Goal: Task Accomplishment & Management: Manage account settings

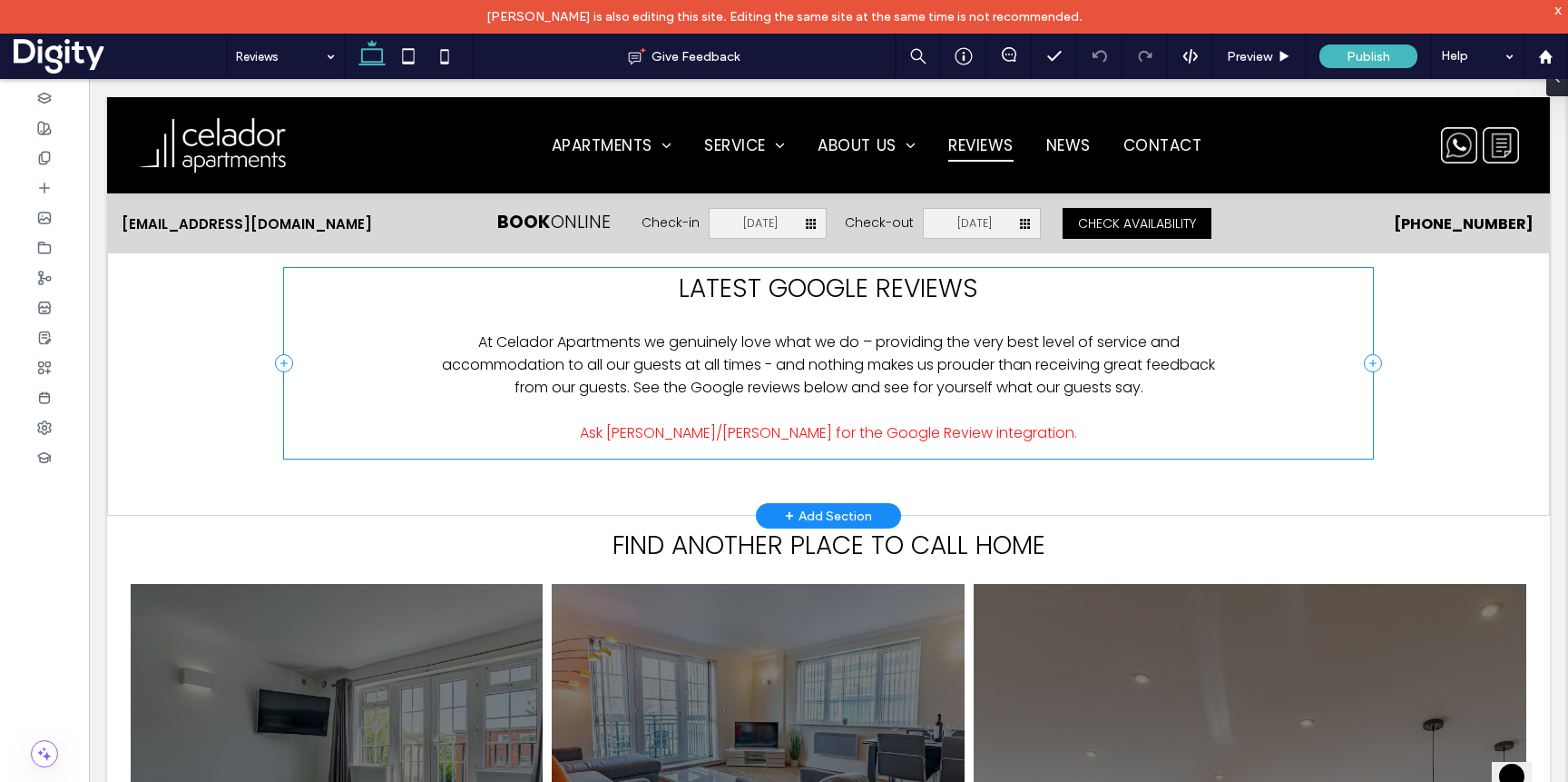
scroll to position [484, 0]
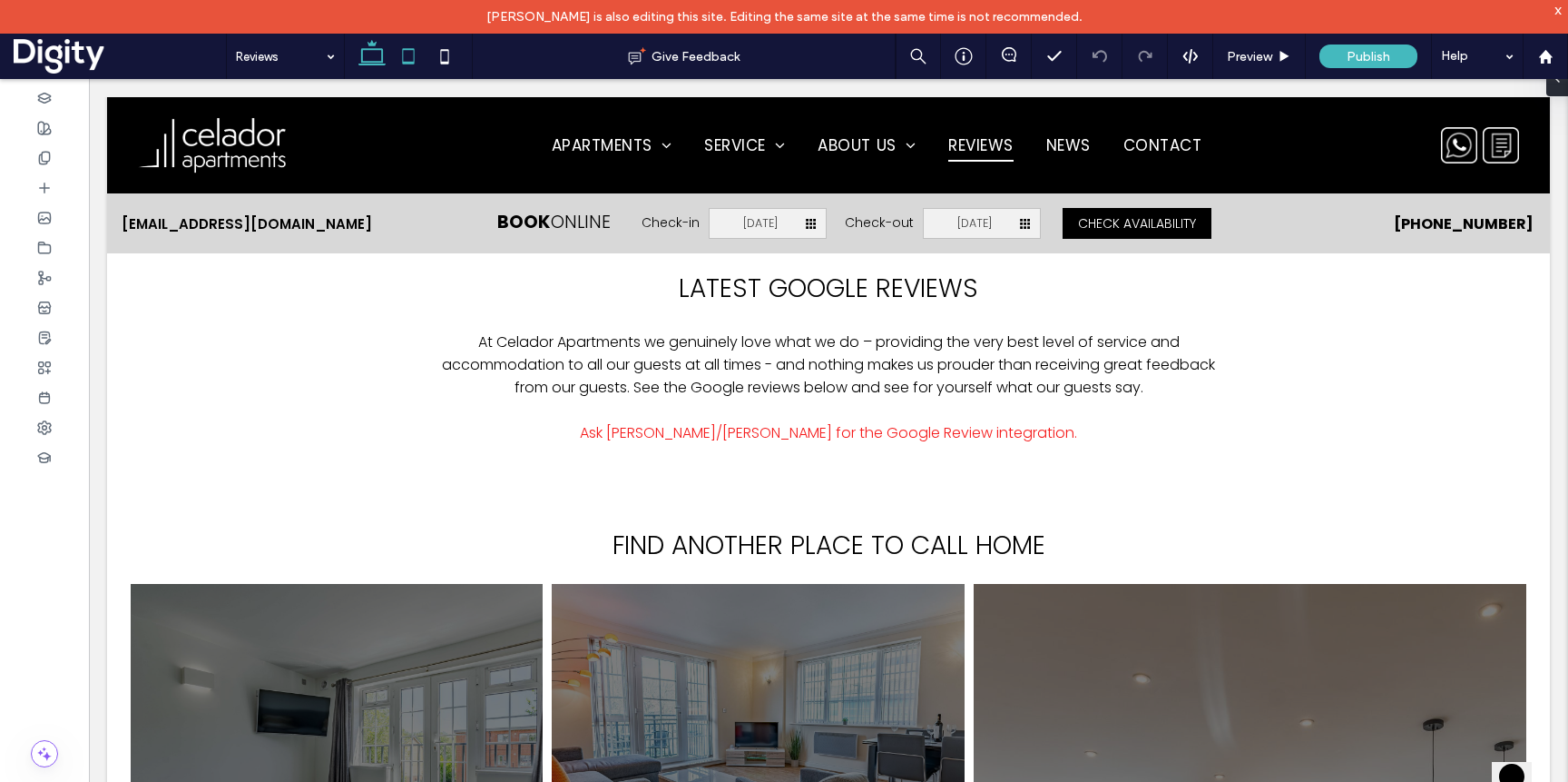
click at [407, 55] on icon at bounding box center [408, 55] width 36 height 36
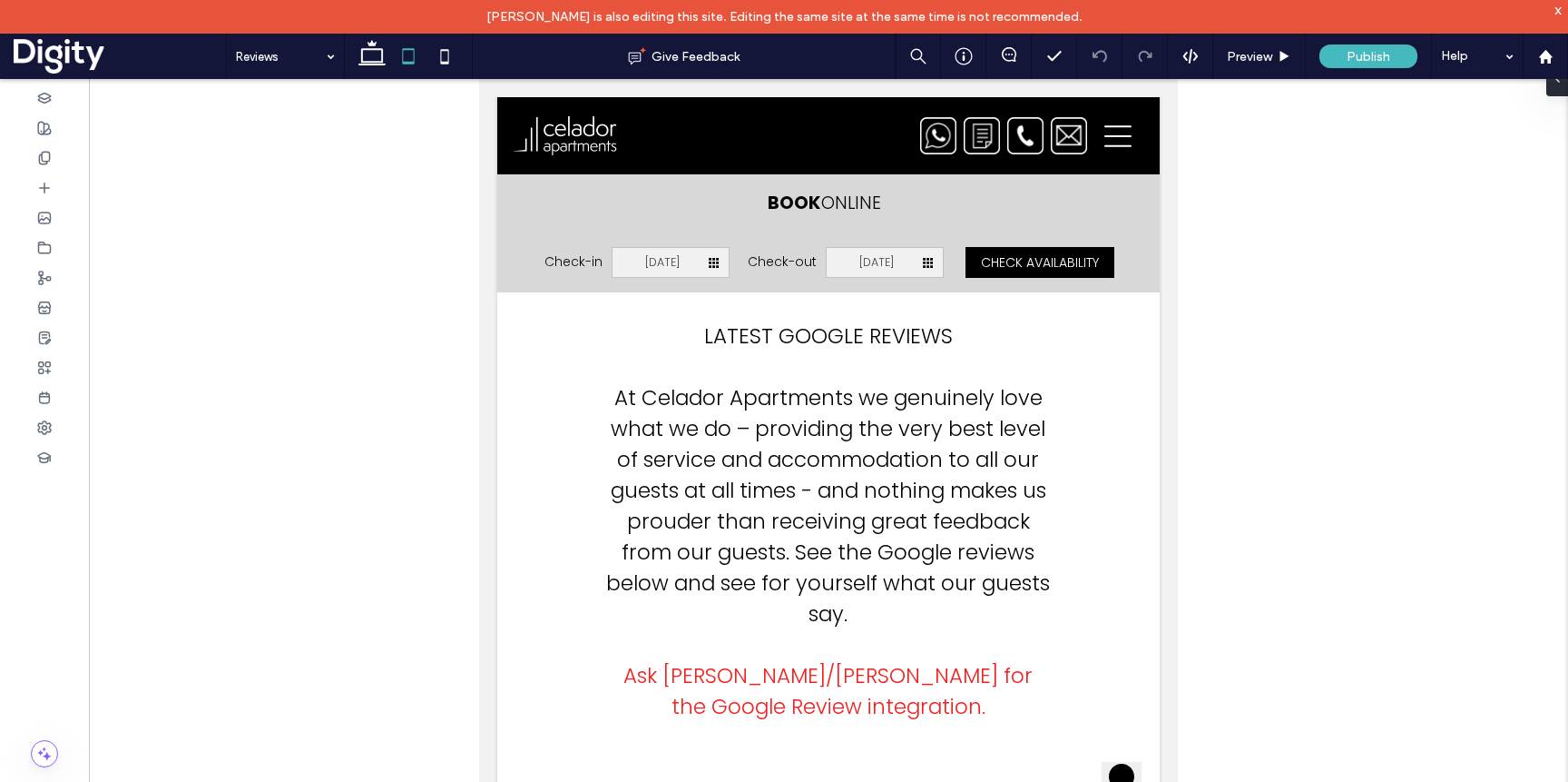
scroll to position [227, 0]
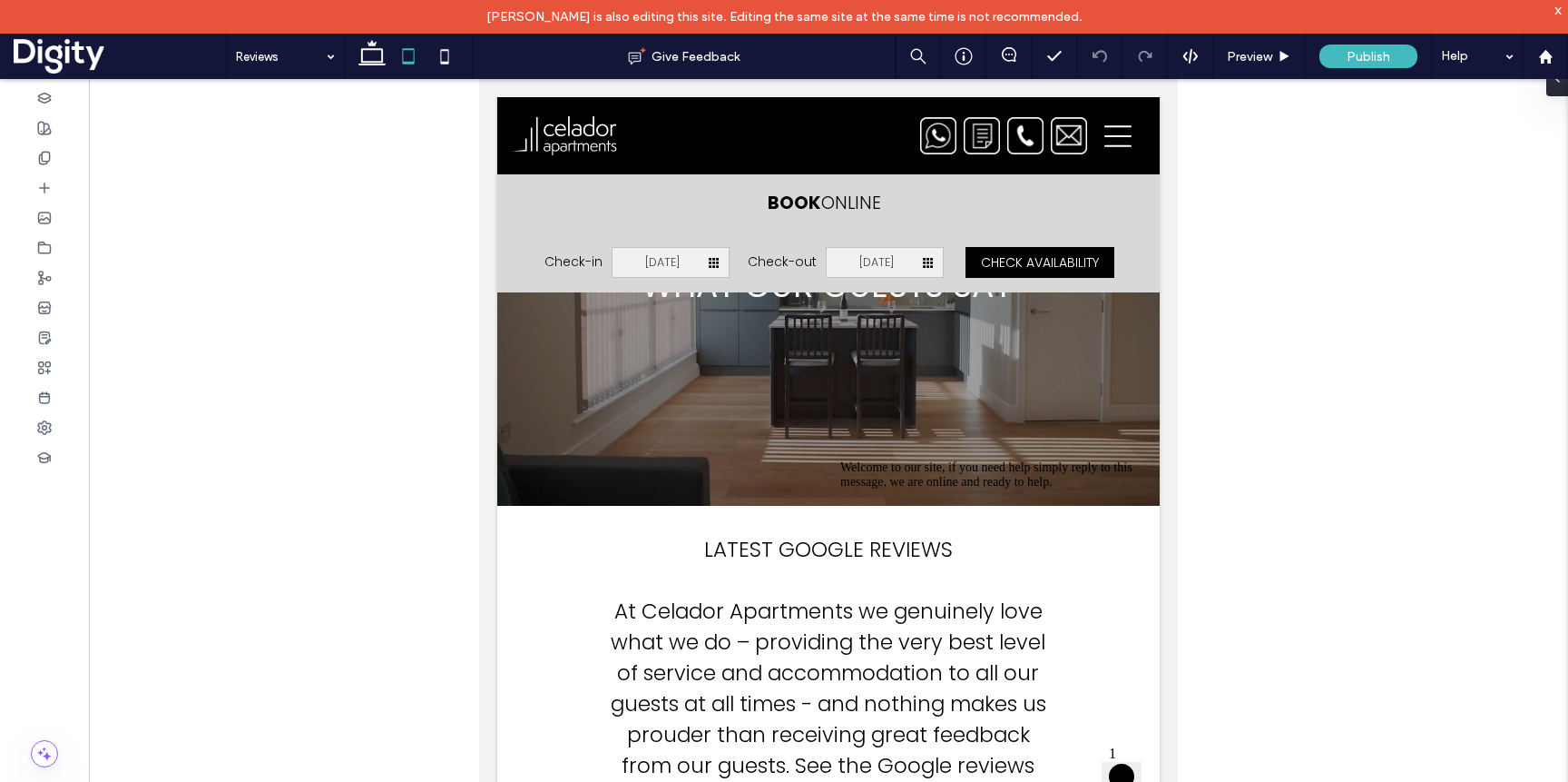
click at [367, 43] on icon at bounding box center [371, 55] width 36 height 36
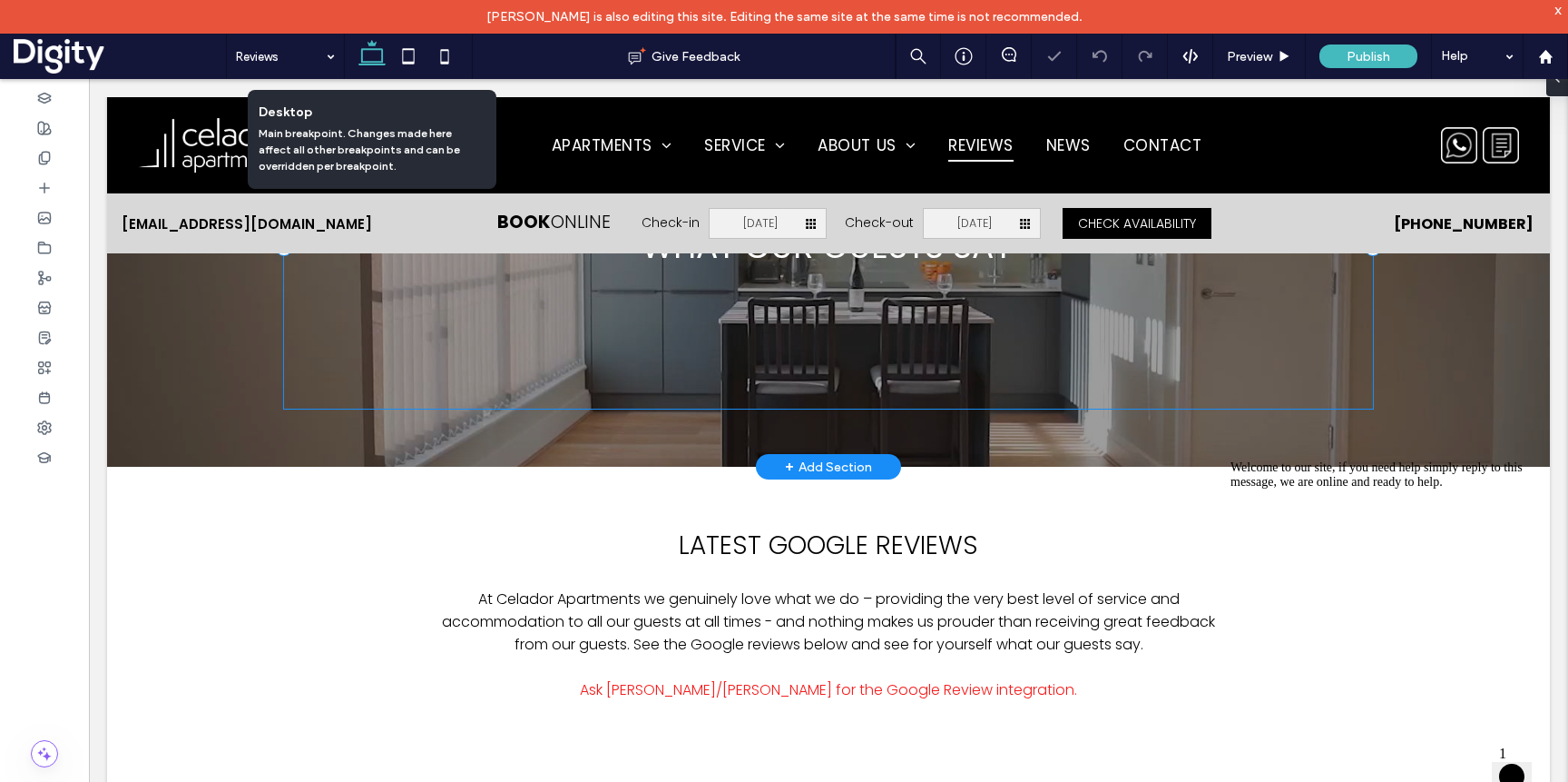
scroll to position [0, 0]
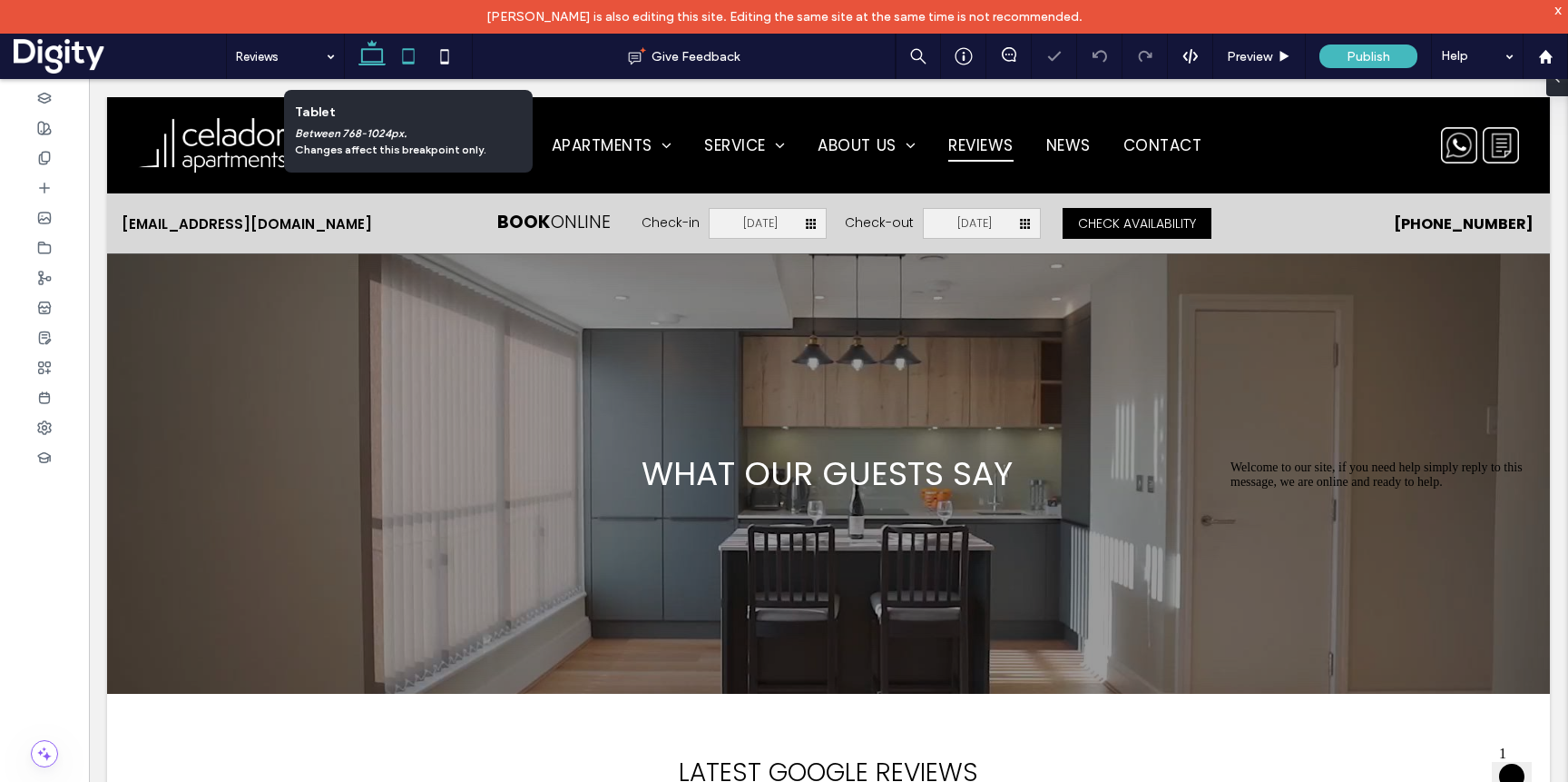
drag, startPoint x: 411, startPoint y: 50, endPoint x: 399, endPoint y: 51, distance: 12.0
click at [411, 50] on icon at bounding box center [408, 55] width 36 height 36
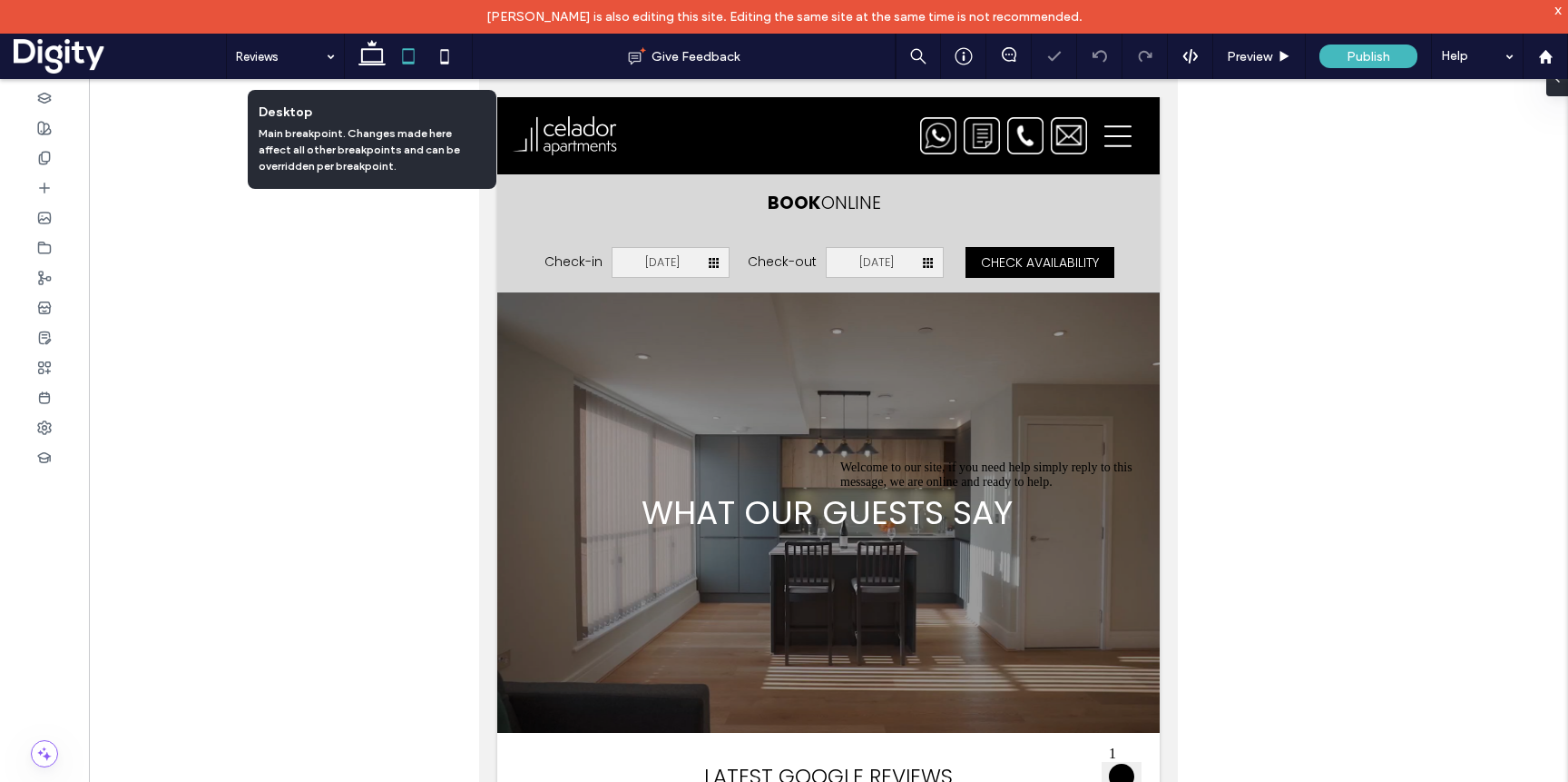
click at [373, 55] on icon at bounding box center [371, 55] width 36 height 36
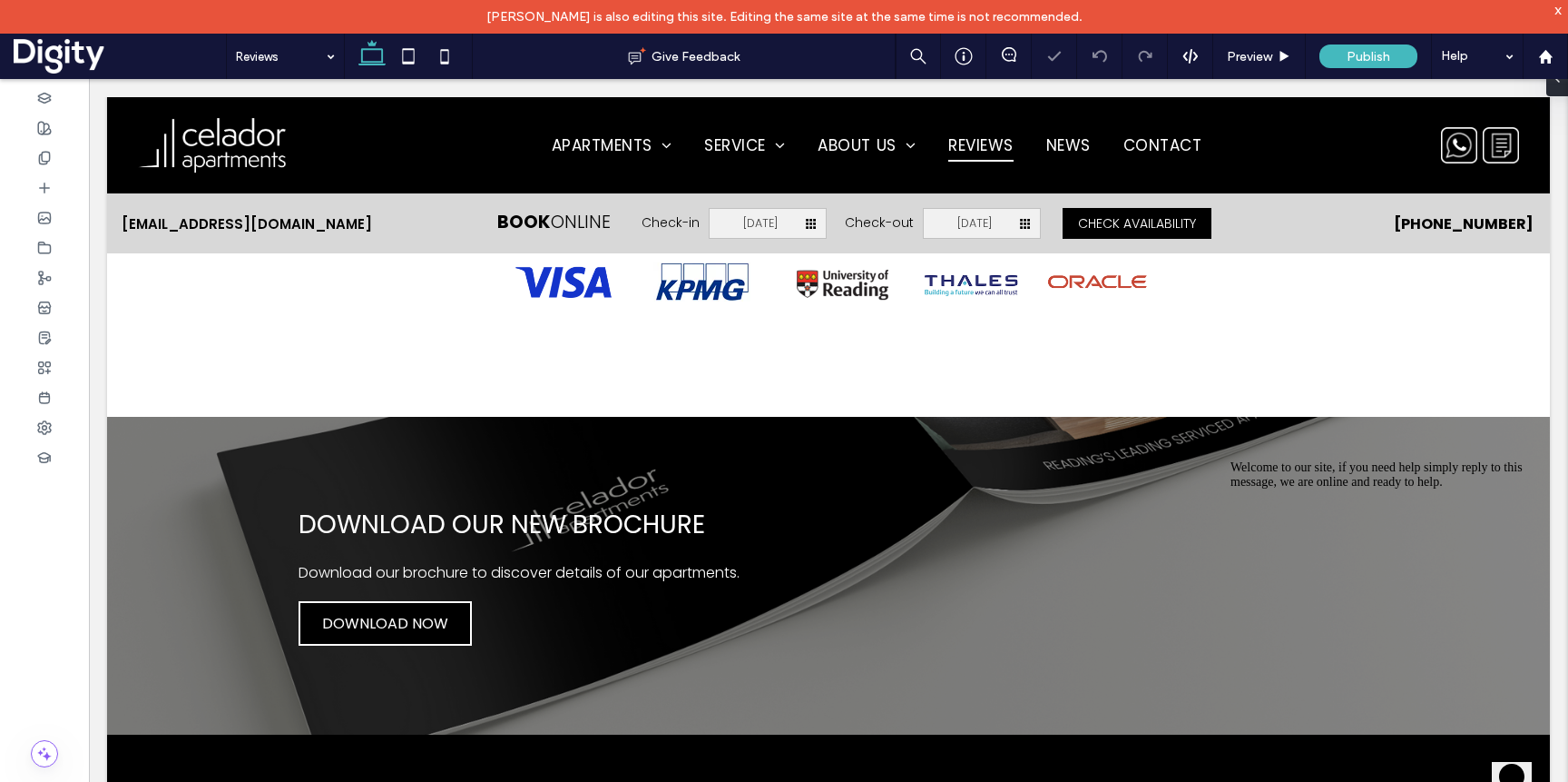
scroll to position [2215, 0]
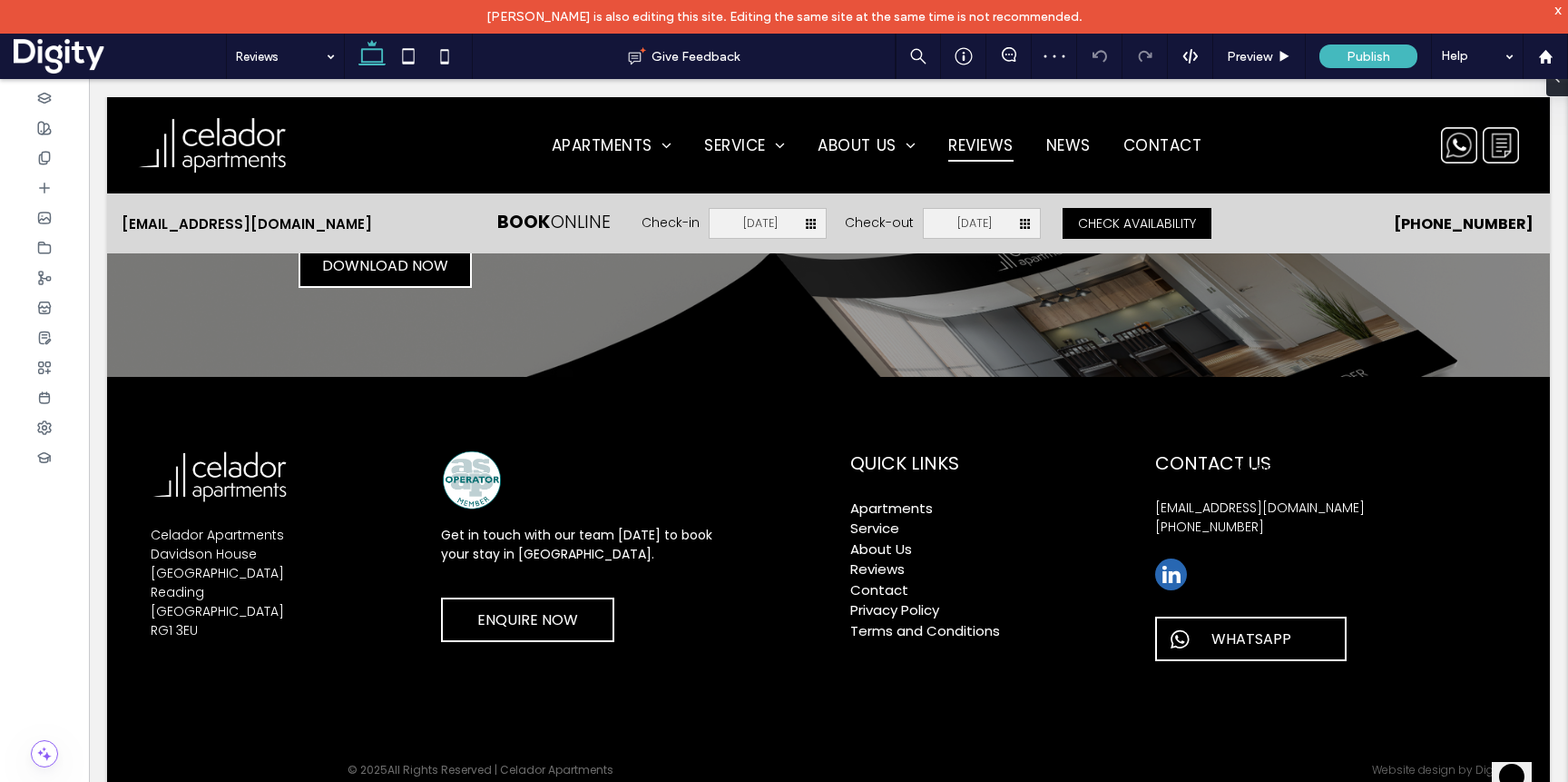
click at [1241, 489] on div "Welcome to our site, if you need help simply reply to this message, we are onli…" at bounding box center [1394, 475] width 326 height 29
click at [1251, 489] on div "Welcome to our site, if you need help simply reply to this message, we are onli…" at bounding box center [1394, 475] width 326 height 29
drag, startPoint x: 1527, startPoint y: 588, endPoint x: 2534, endPoint y: 921, distance: 1060.6
click at [1231, 460] on icon "Chat attention grabber" at bounding box center [1231, 460] width 0 height 0
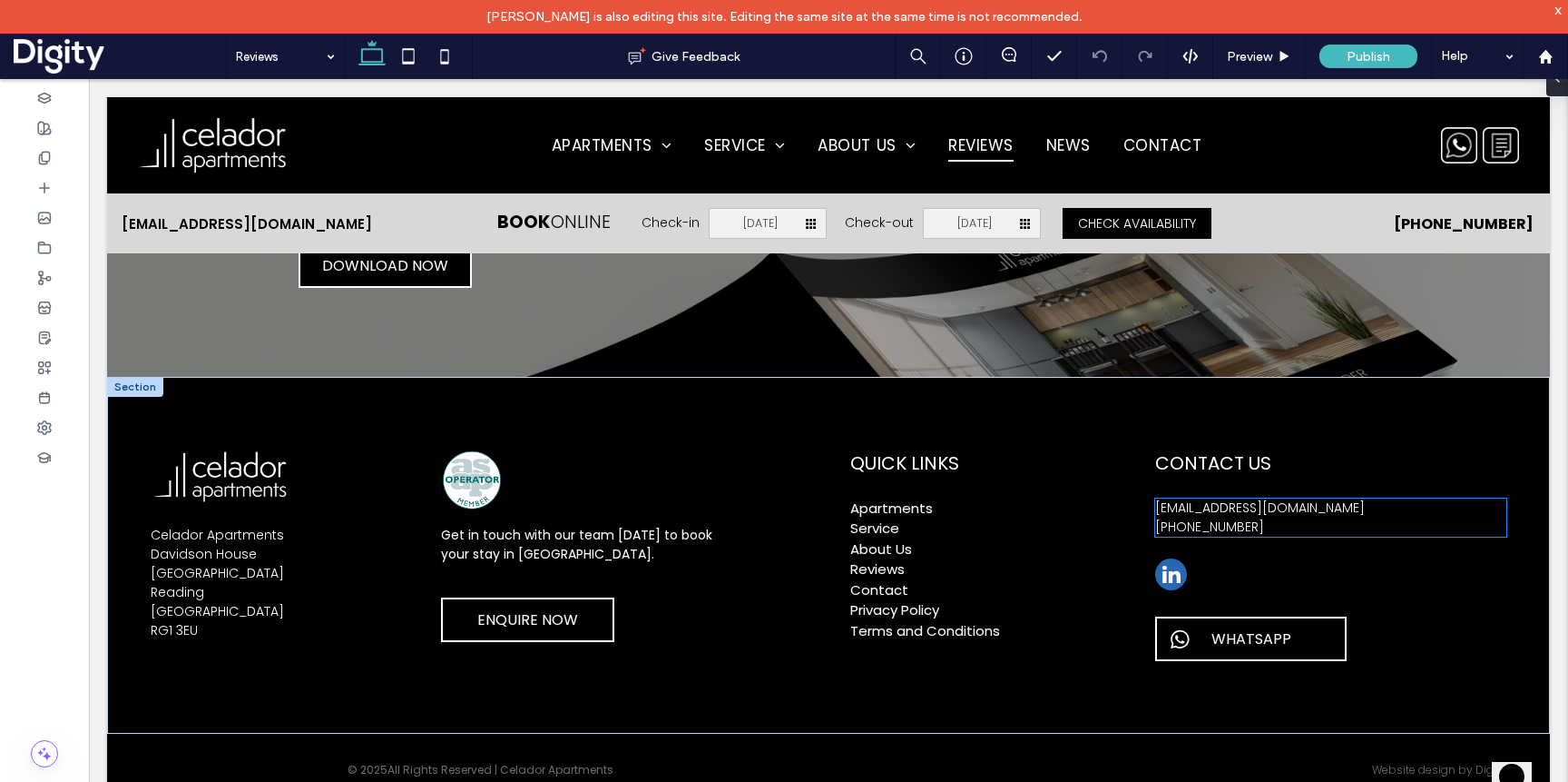
click at [1261, 507] on link "[EMAIL_ADDRESS][DOMAIN_NAME]" at bounding box center [1260, 507] width 209 height 18
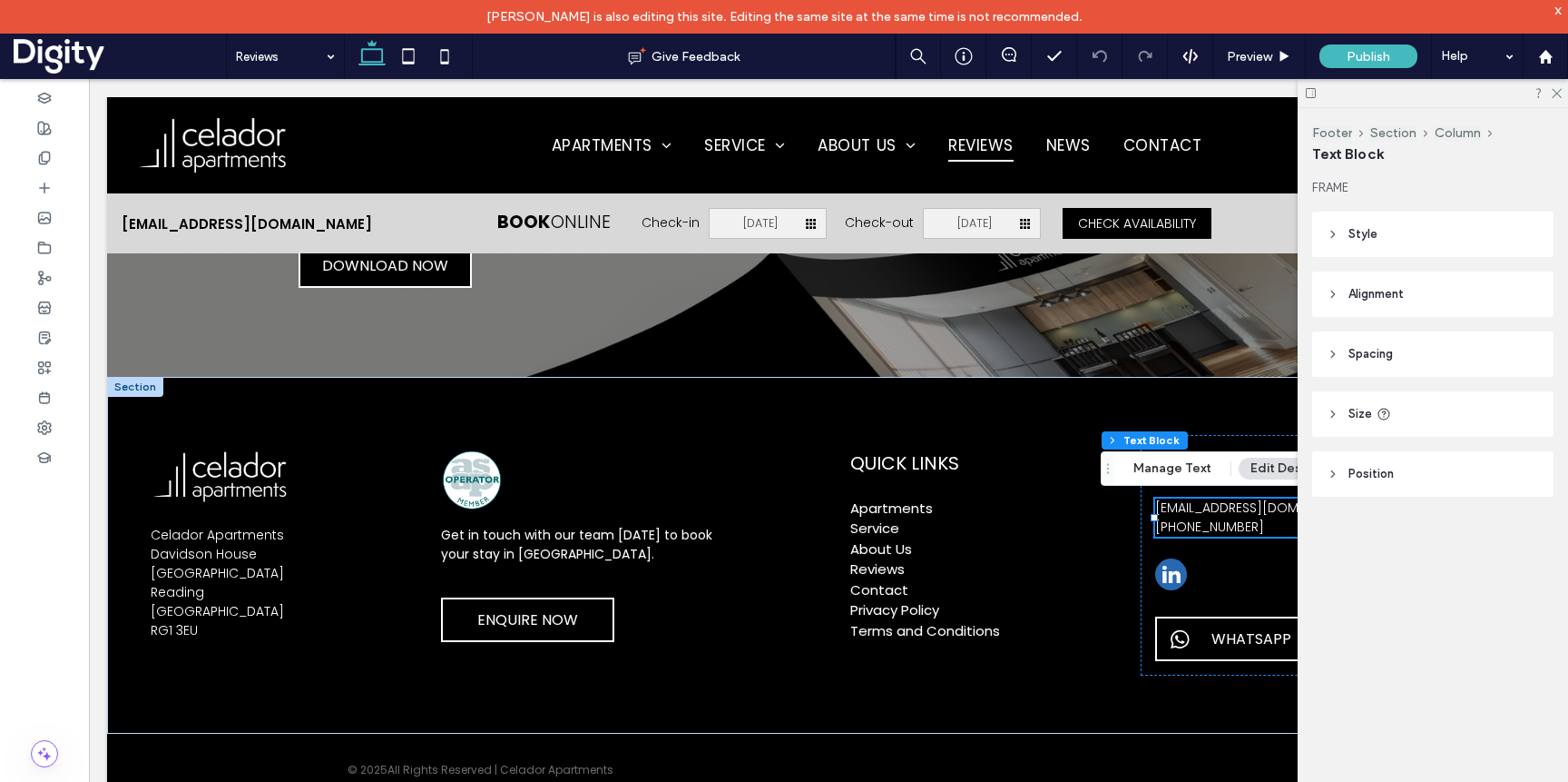
click at [1253, 509] on link "[EMAIL_ADDRESS][DOMAIN_NAME]" at bounding box center [1260, 507] width 209 height 18
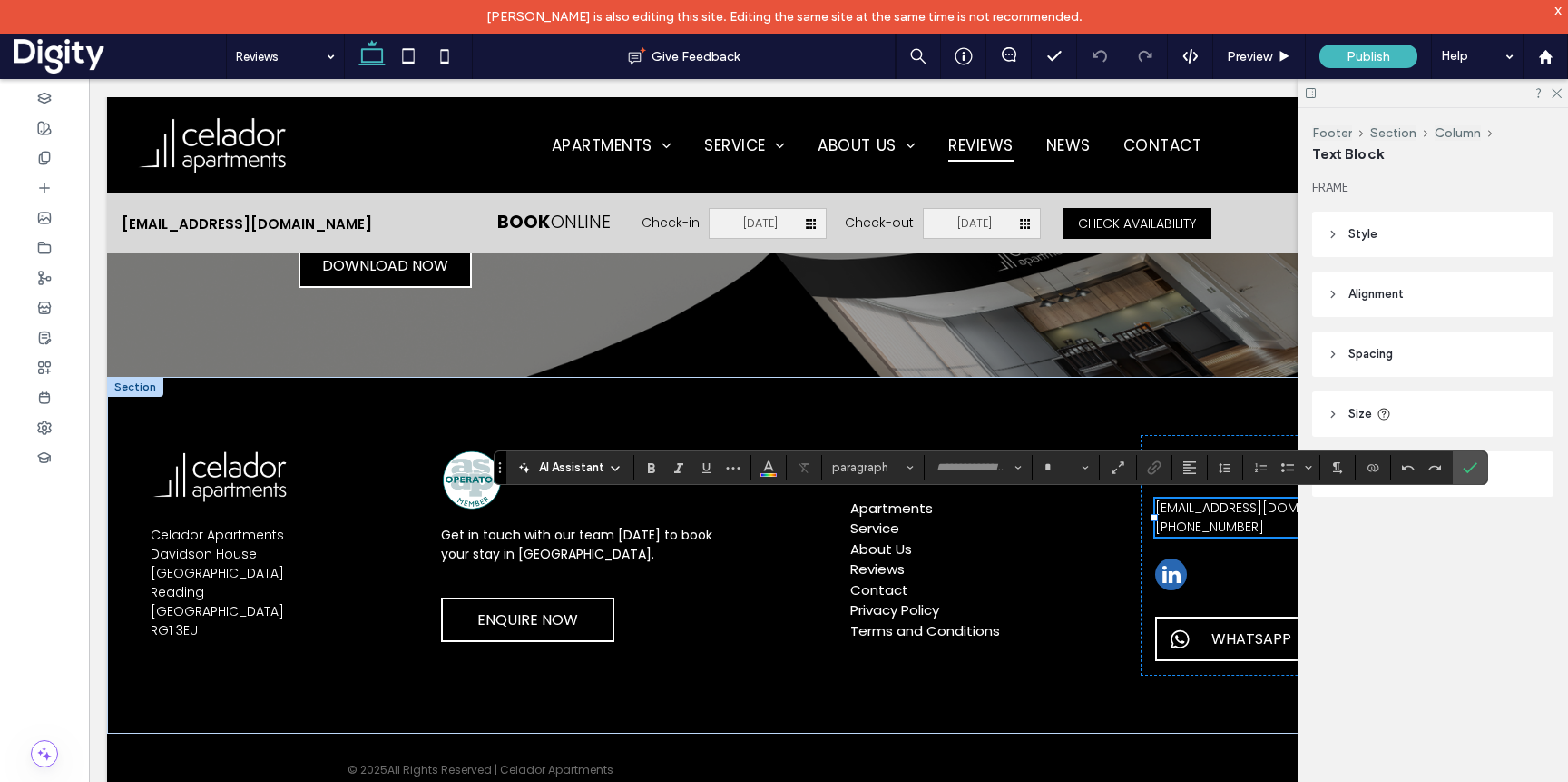
type input "*******"
type input "**"
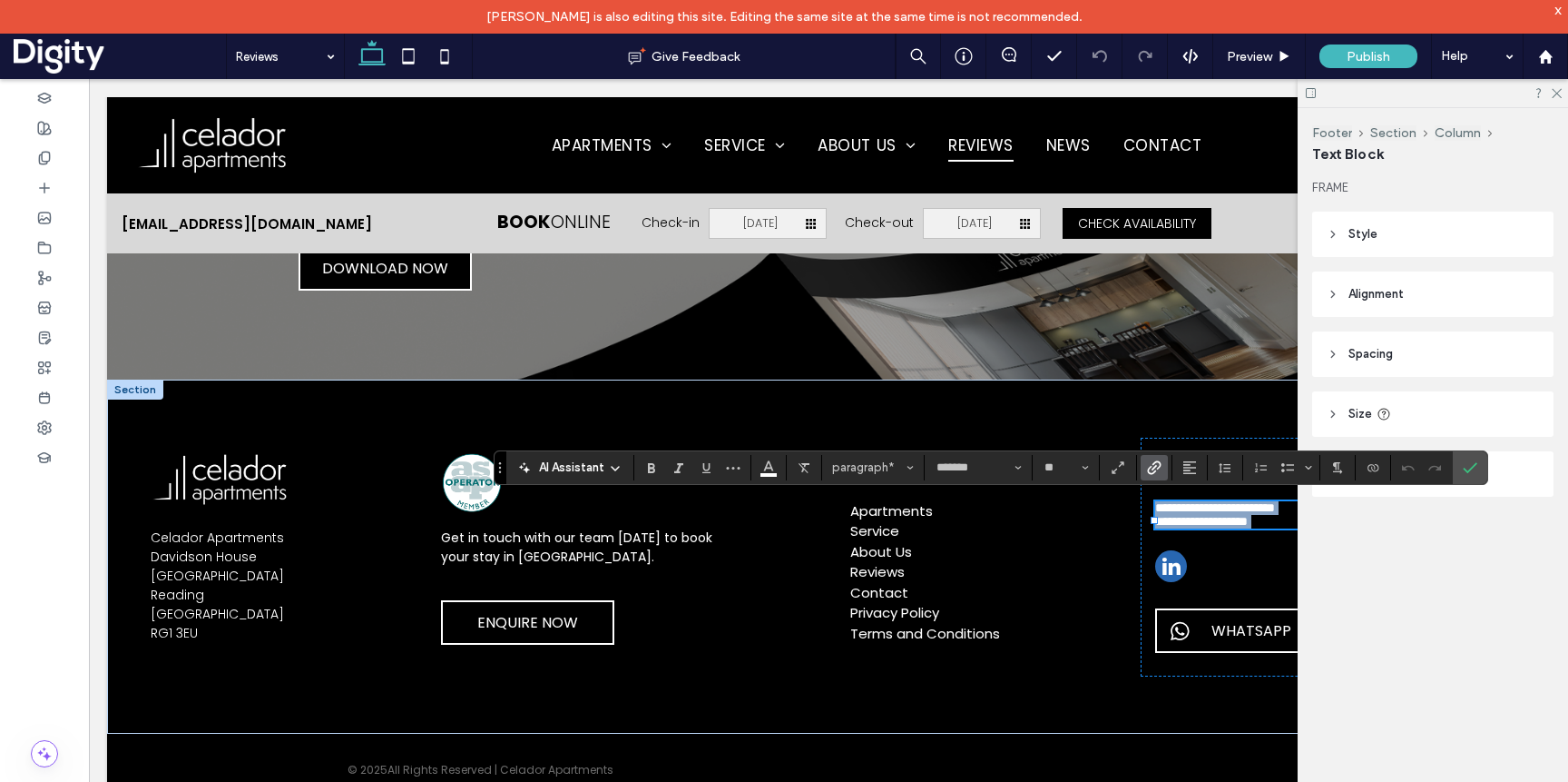
click at [1253, 506] on link "**********" at bounding box center [1215, 507] width 120 height 13
click at [1153, 468] on use "Link" at bounding box center [1153, 467] width 14 height 14
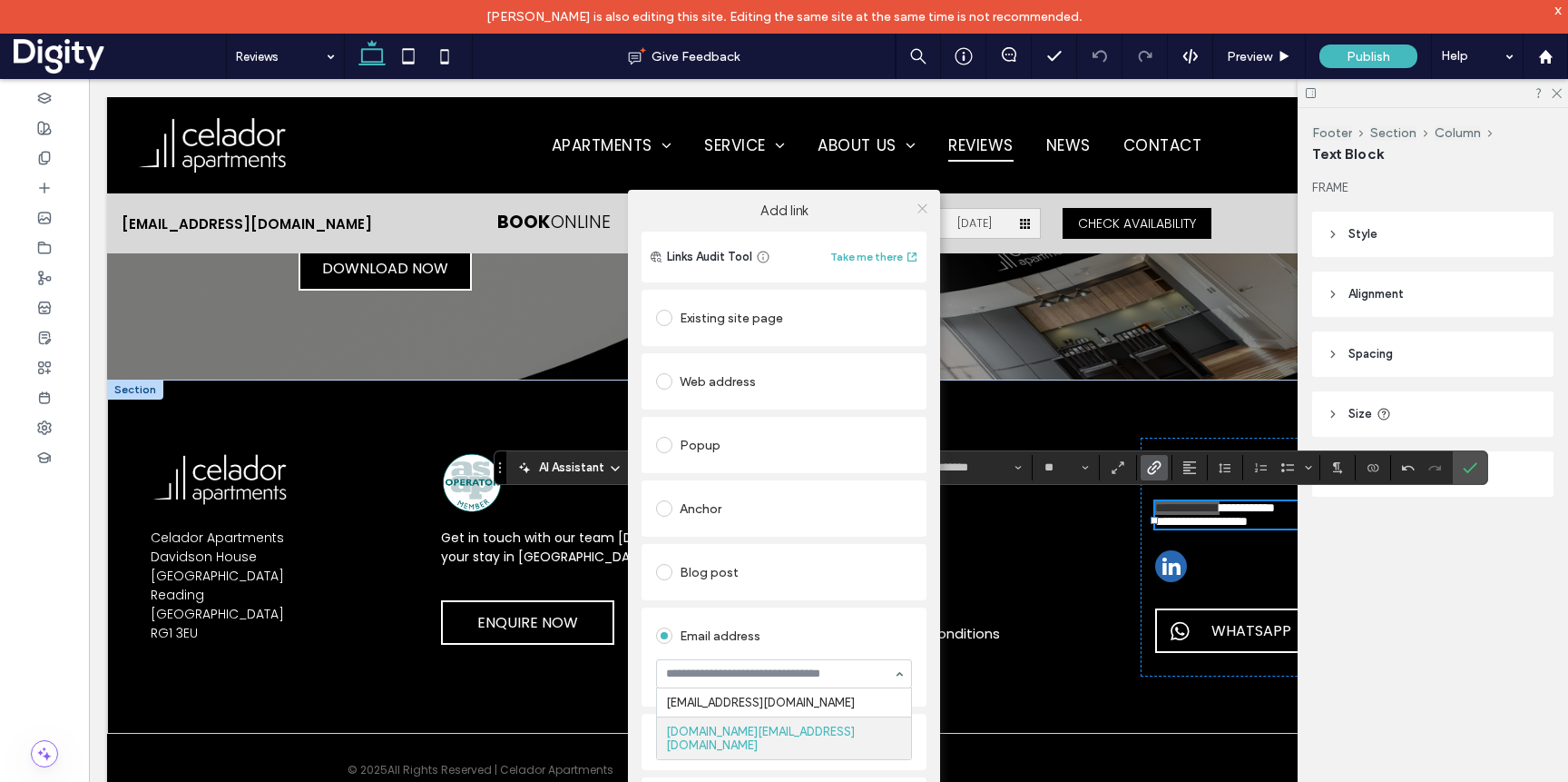
click at [920, 207] on use at bounding box center [921, 207] width 9 height 9
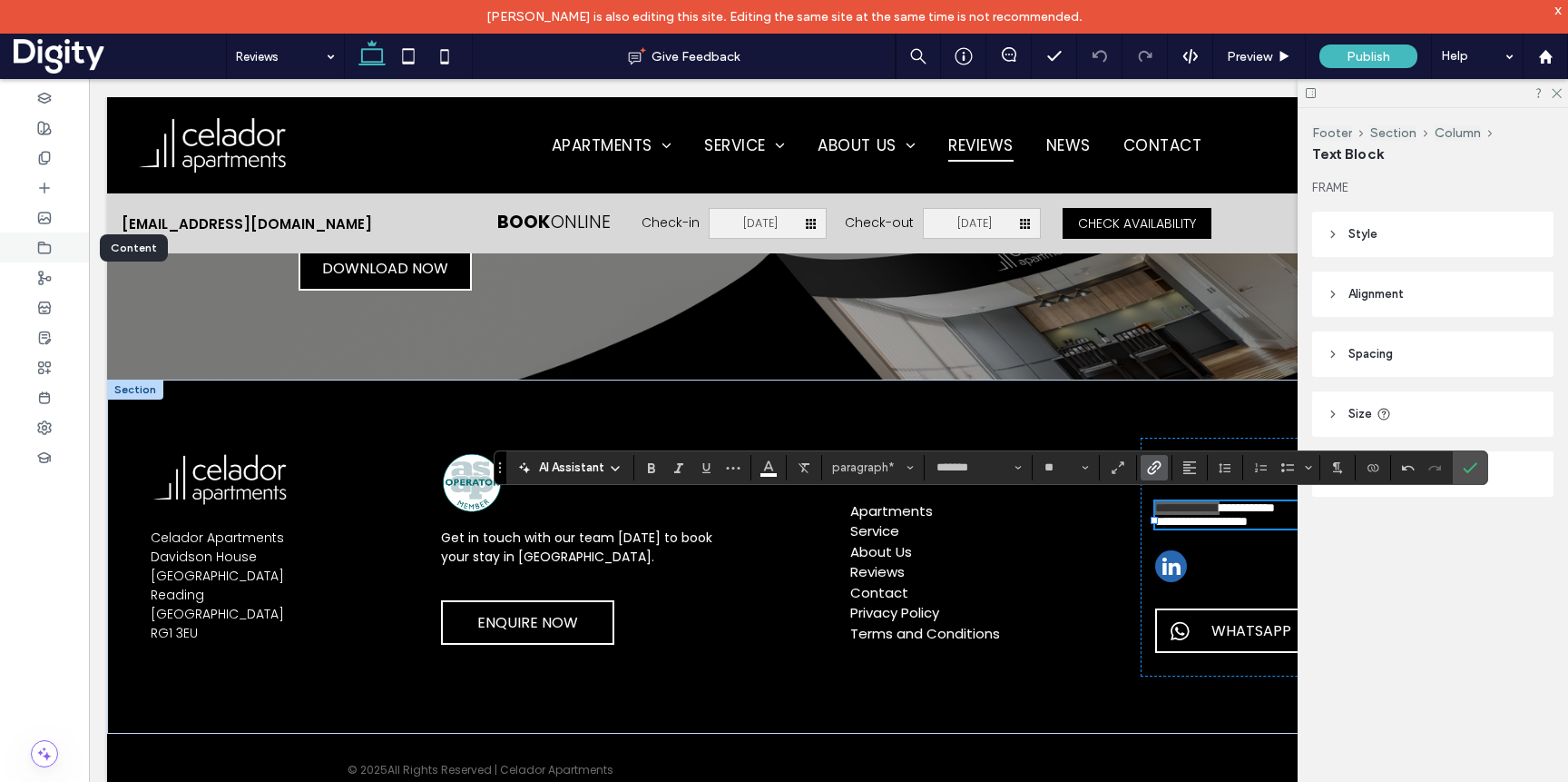
click at [48, 248] on icon at bounding box center [44, 247] width 15 height 15
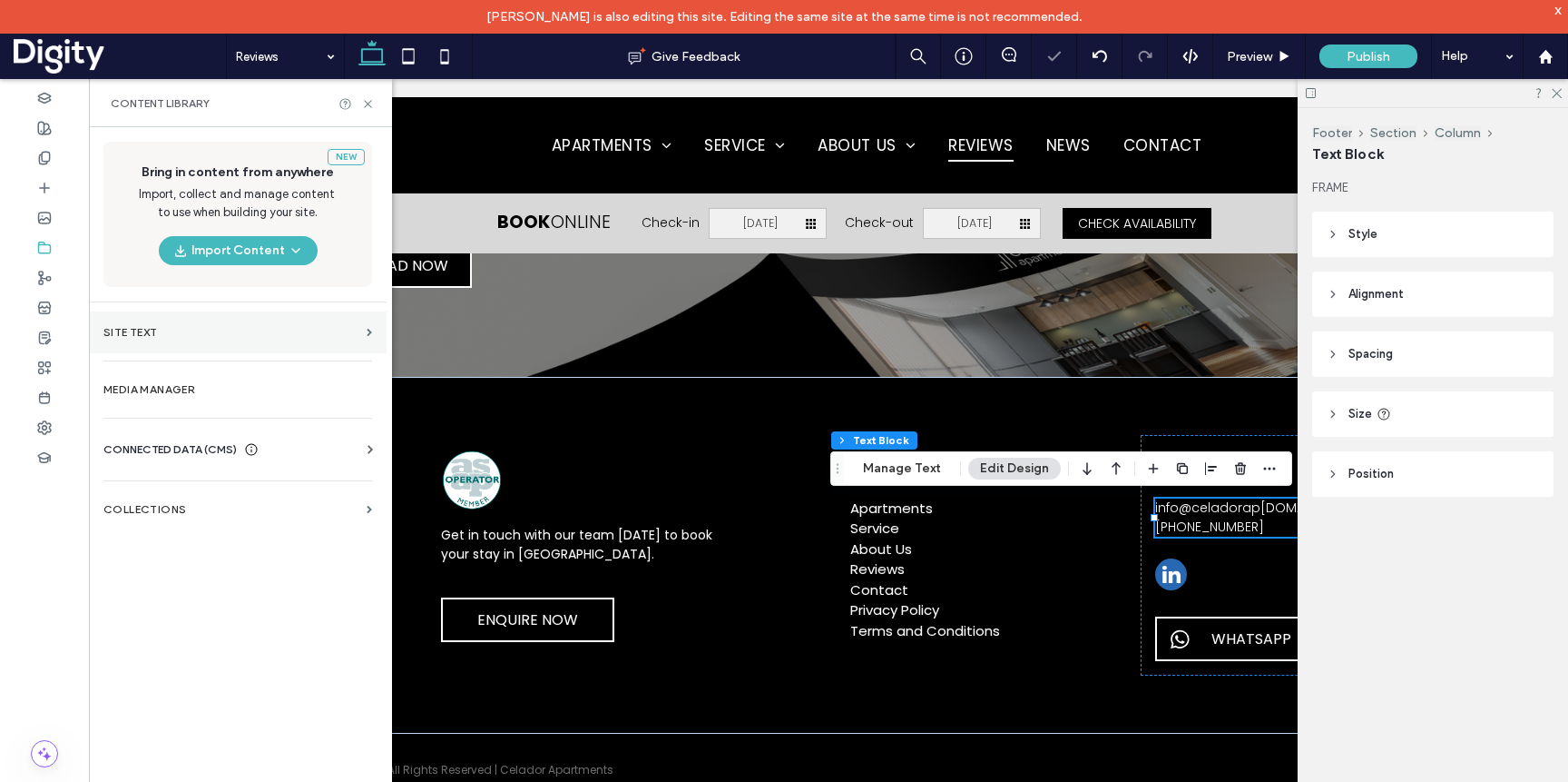
click at [168, 330] on label "Site Text" at bounding box center [231, 331] width 256 height 13
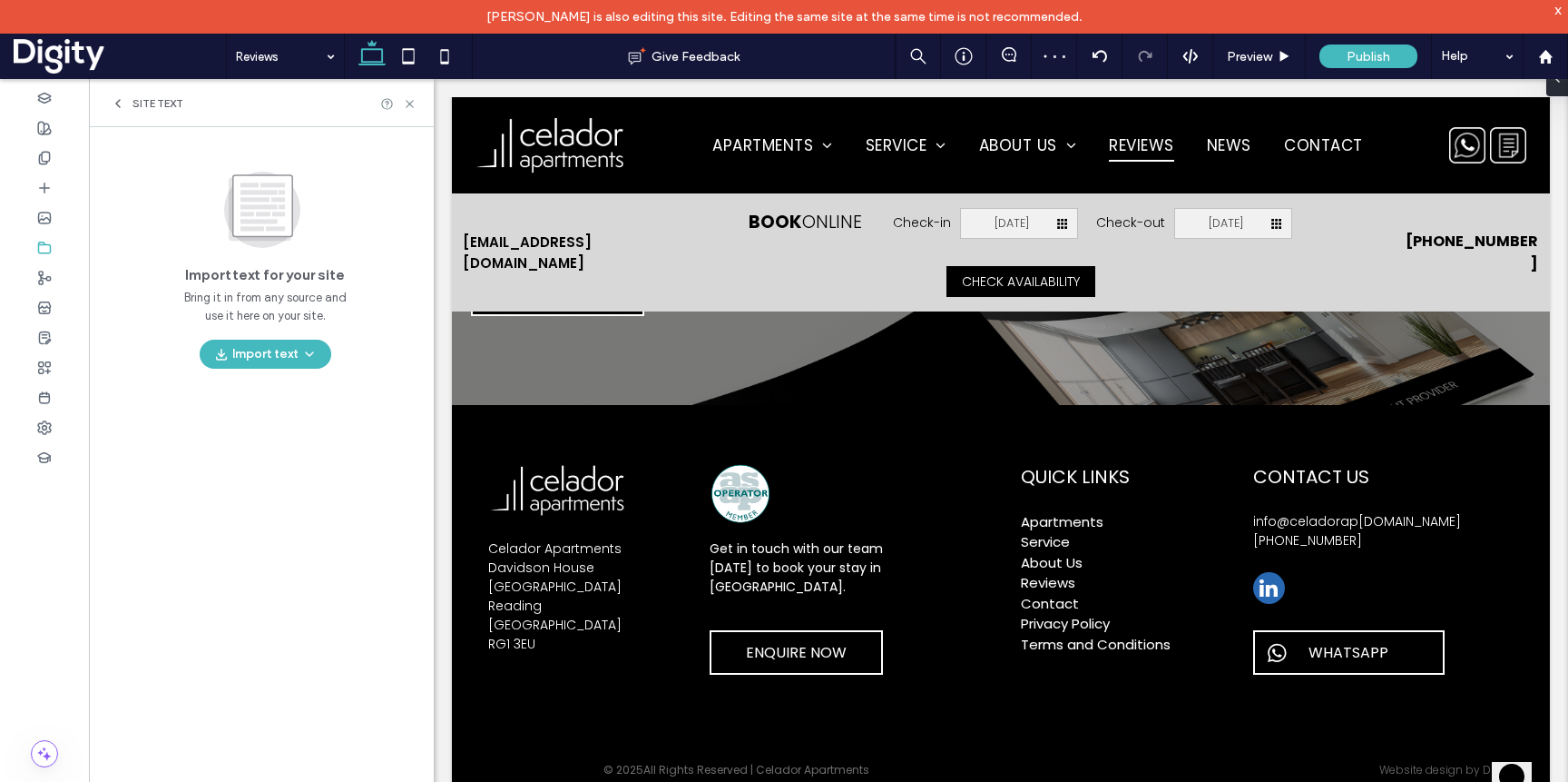
scroll to position [2018, 0]
click at [39, 240] on icon at bounding box center [44, 247] width 15 height 15
click at [43, 246] on icon at bounding box center [44, 247] width 15 height 15
click at [46, 431] on use at bounding box center [44, 427] width 13 height 13
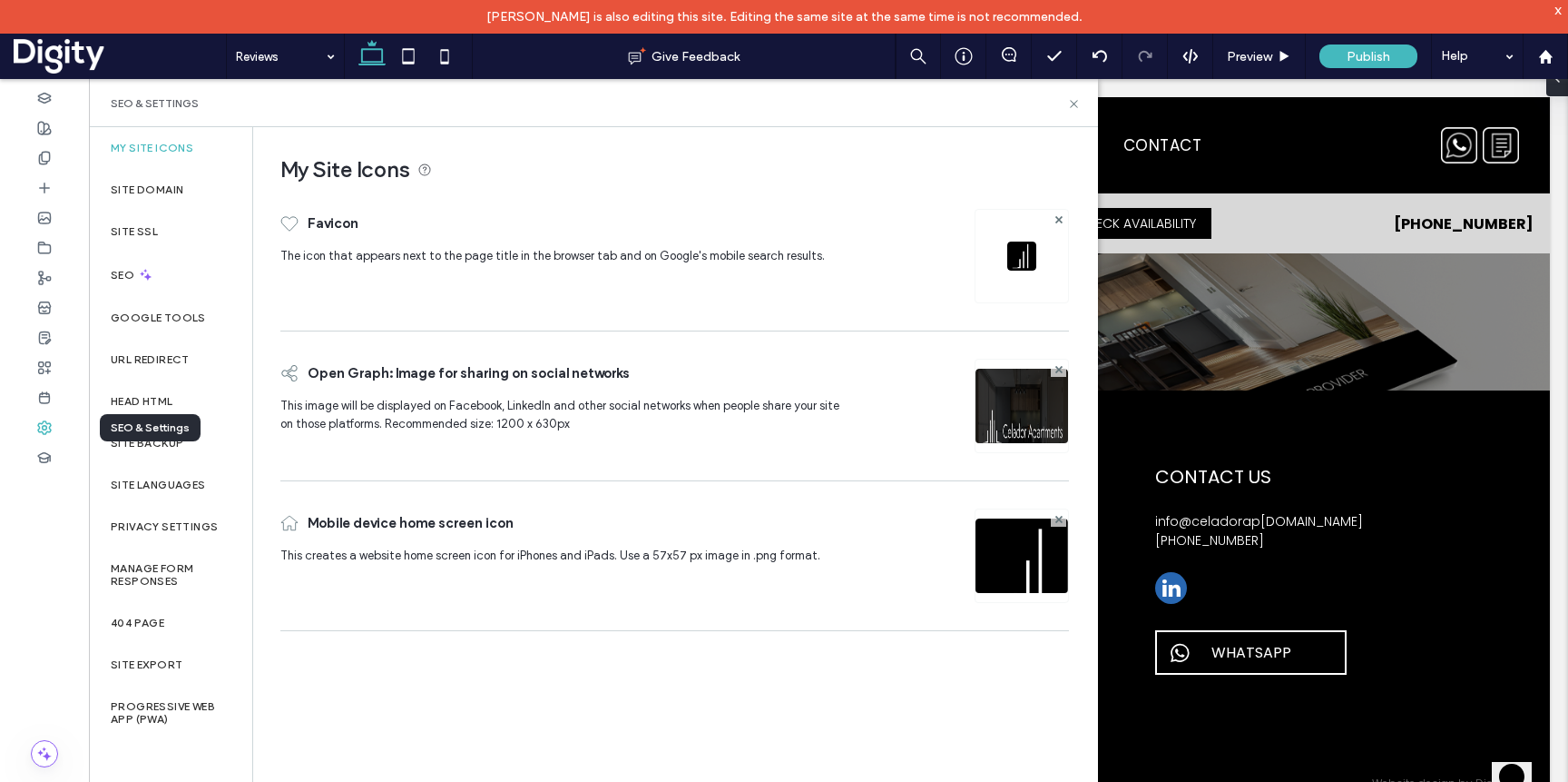
scroll to position [2215, 0]
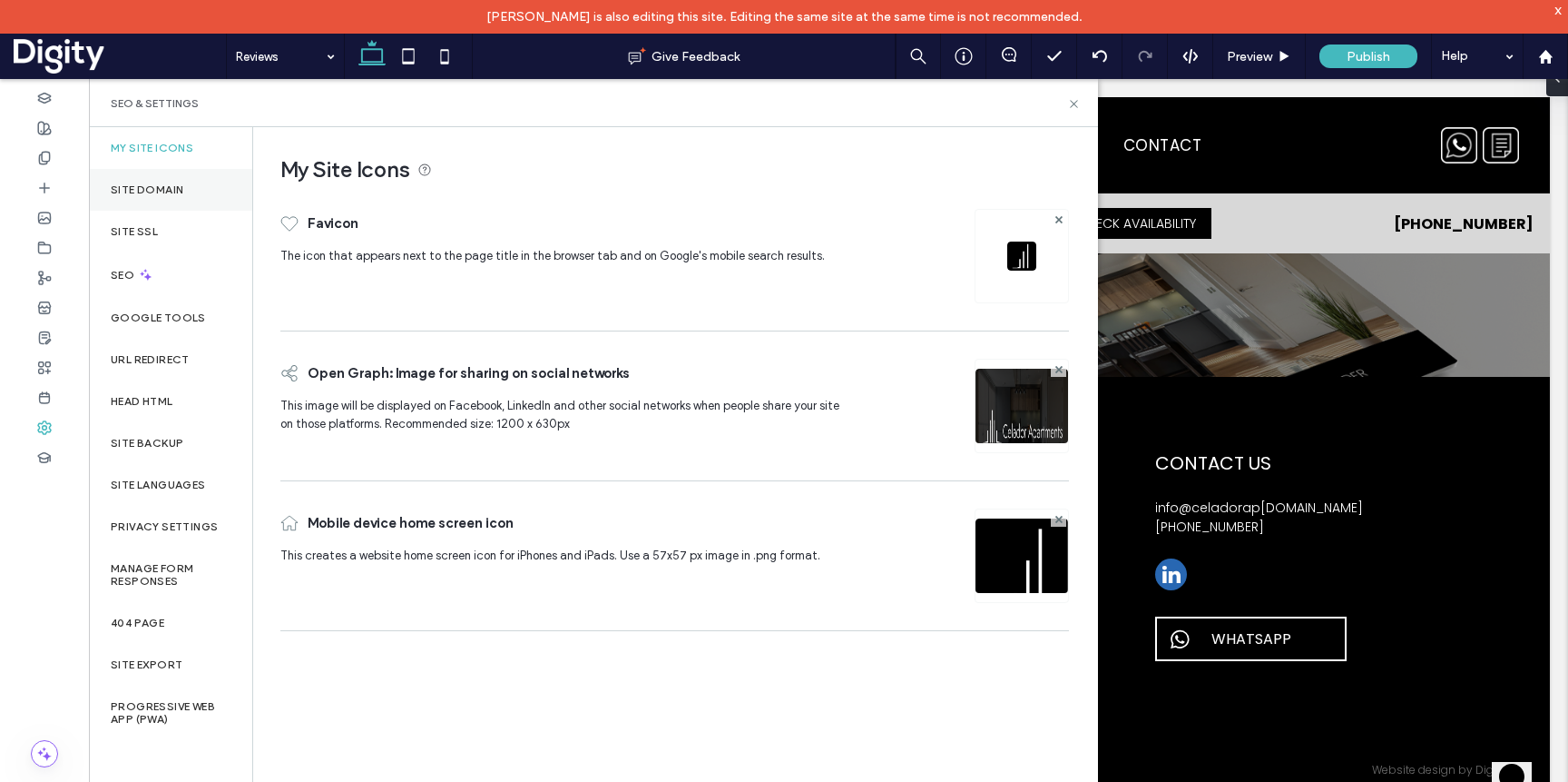
click at [150, 186] on label "Site Domain" at bounding box center [146, 189] width 73 height 13
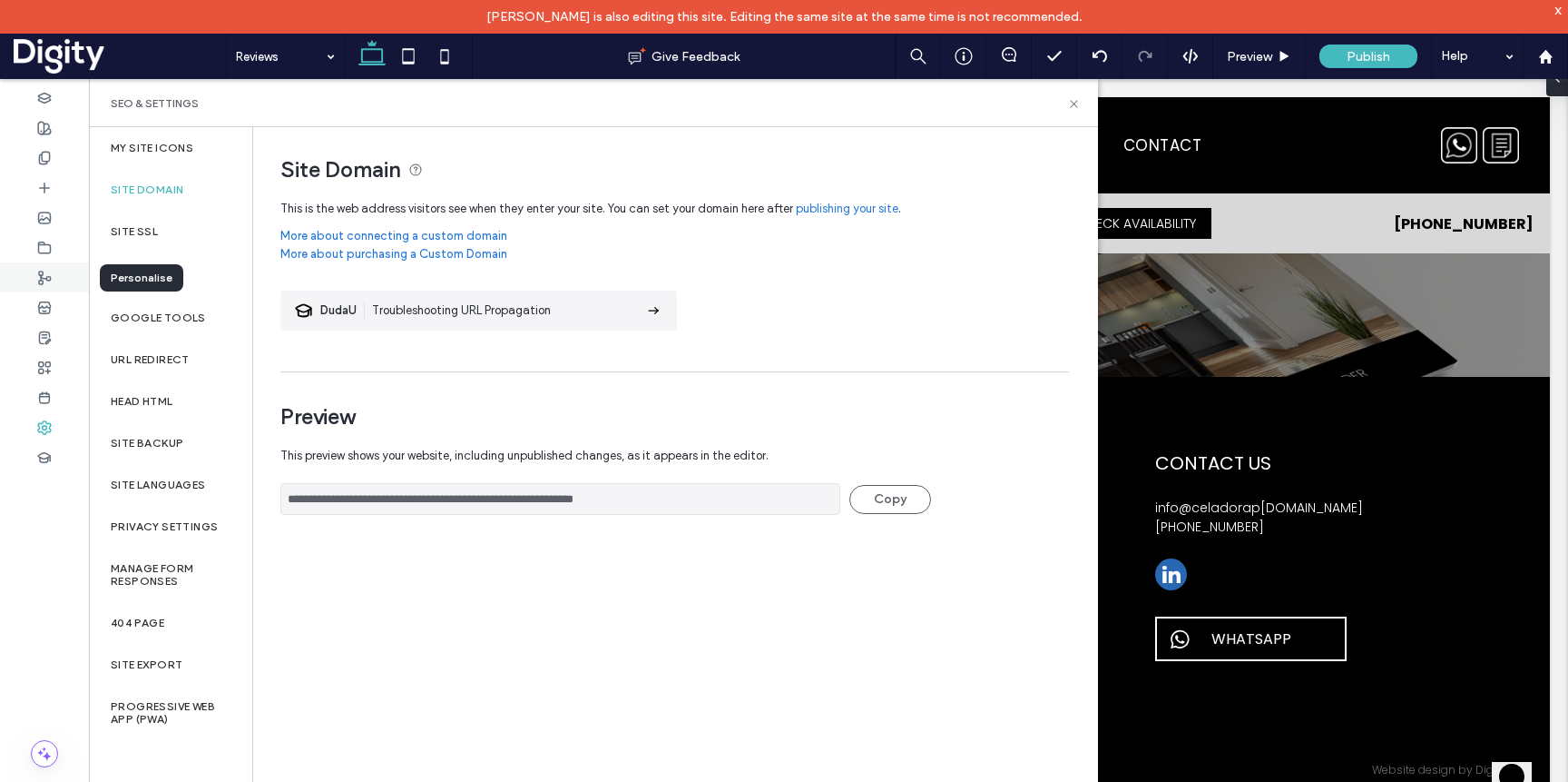
click at [45, 280] on icon at bounding box center [44, 277] width 15 height 15
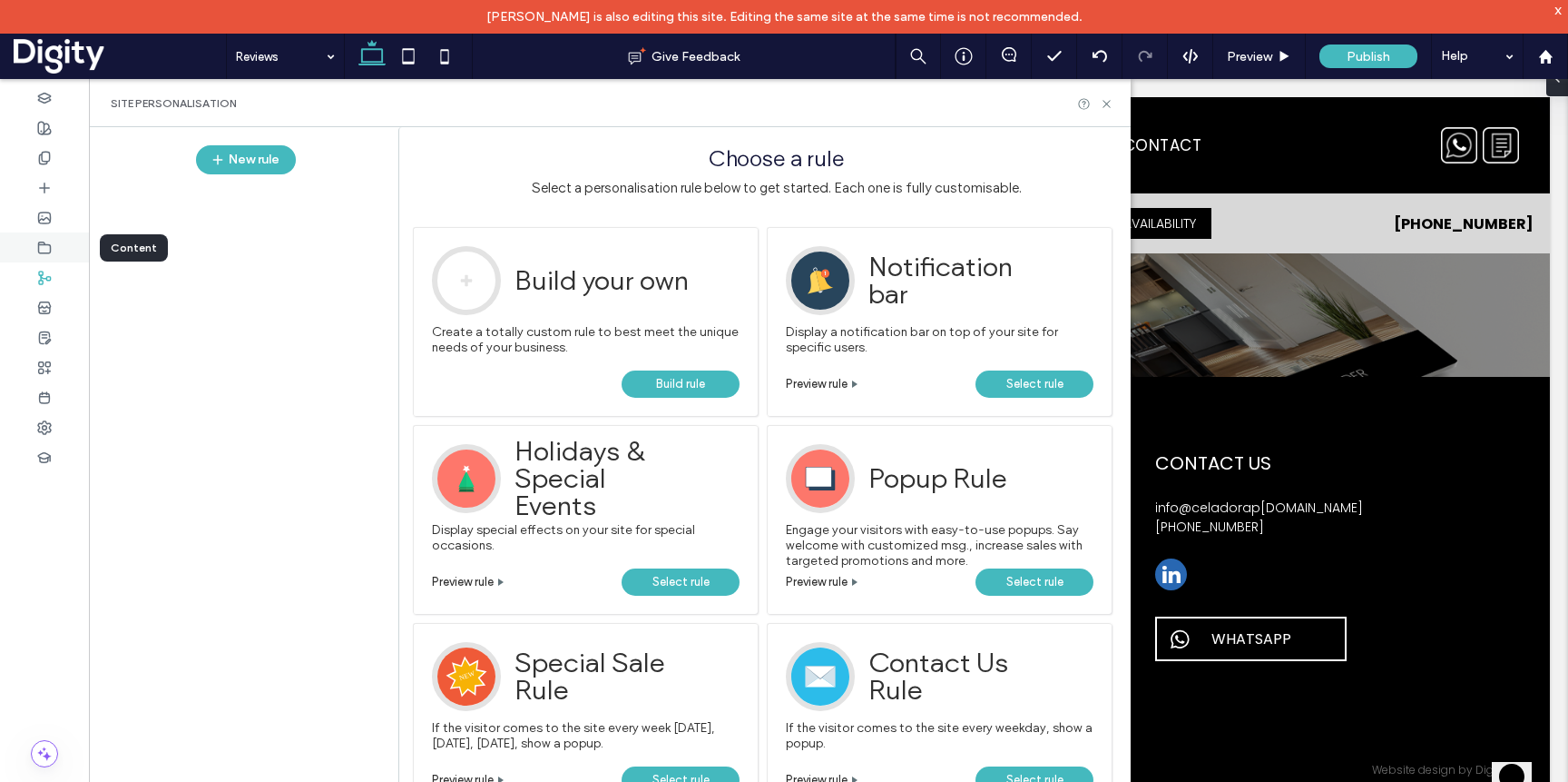
click at [44, 255] on div at bounding box center [45, 247] width 89 height 30
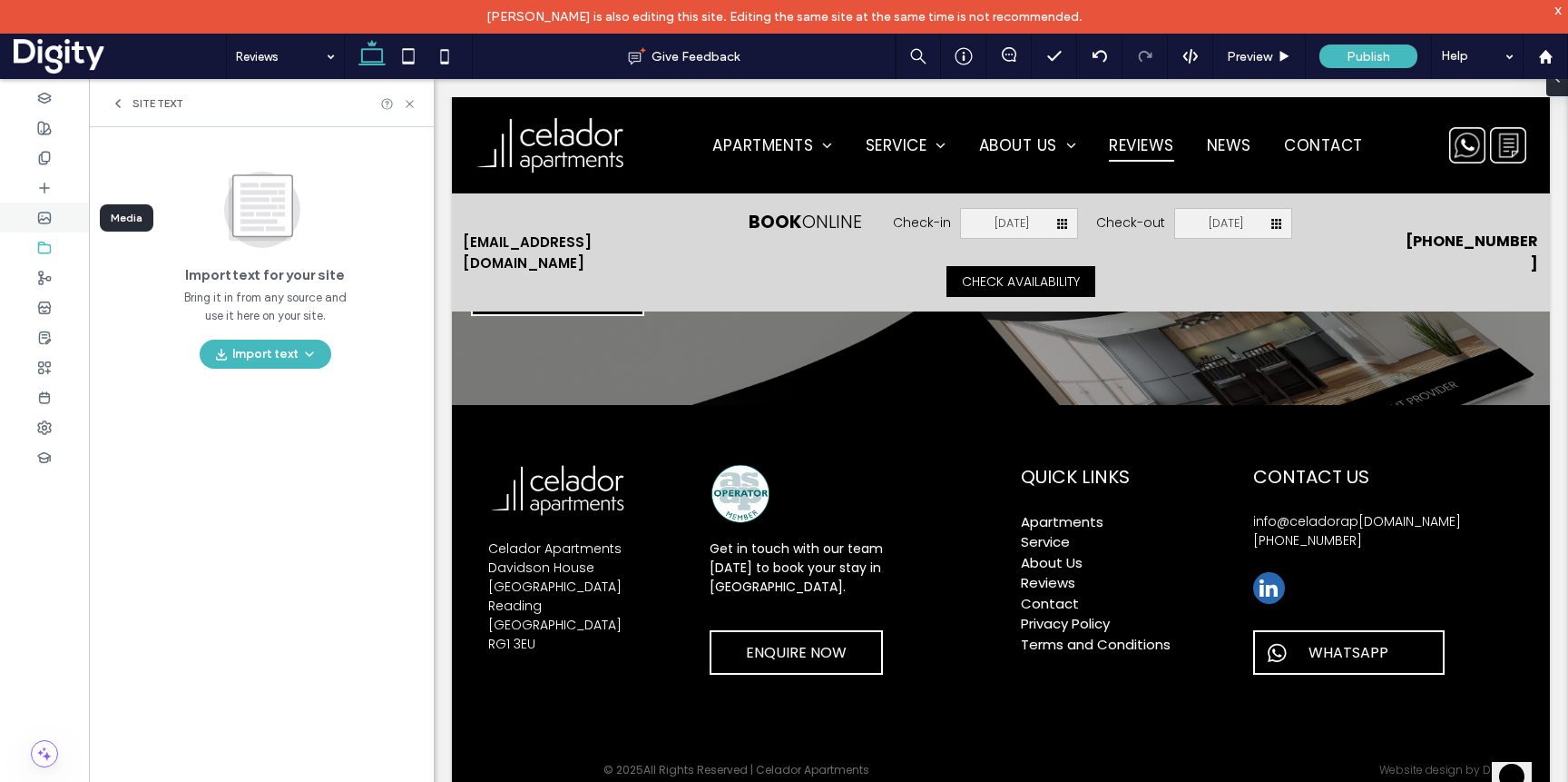
scroll to position [2018, 0]
click at [119, 102] on icon at bounding box center [117, 103] width 15 height 15
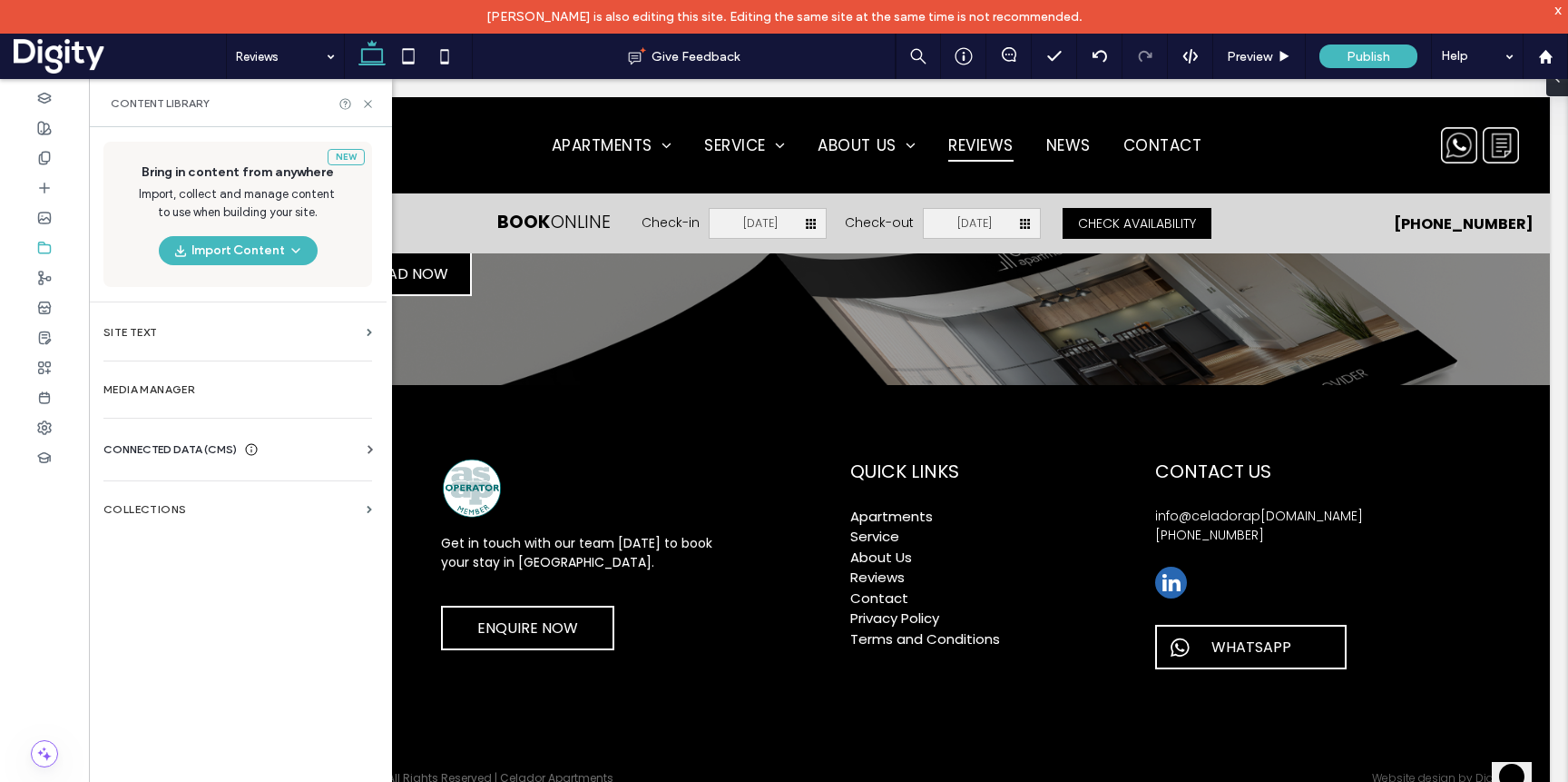
scroll to position [2215, 0]
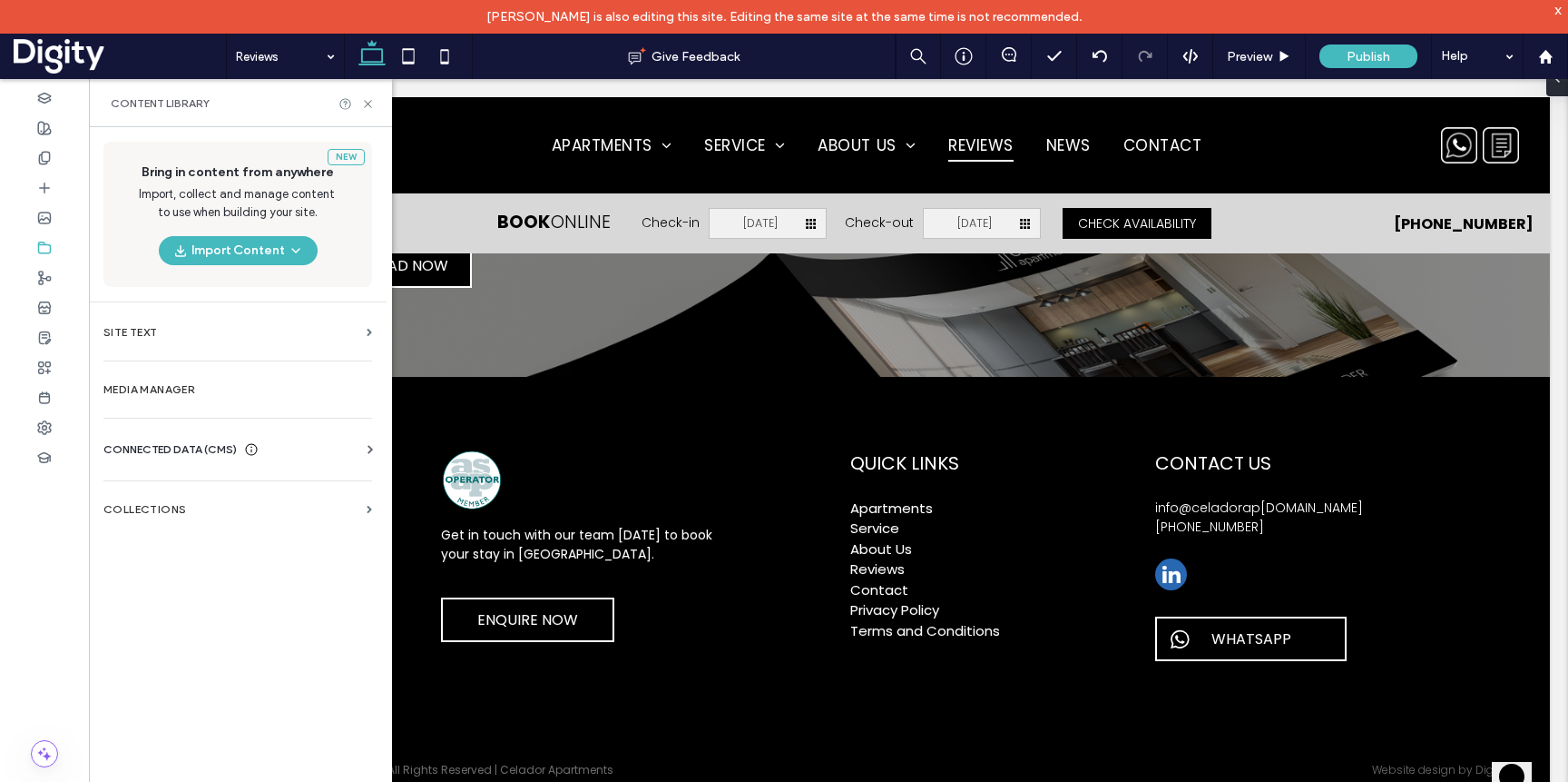
click at [162, 447] on span "CONNECTED DATA (CMS)" at bounding box center [170, 449] width 134 height 18
click at [154, 491] on label "Business info" at bounding box center [241, 493] width 247 height 13
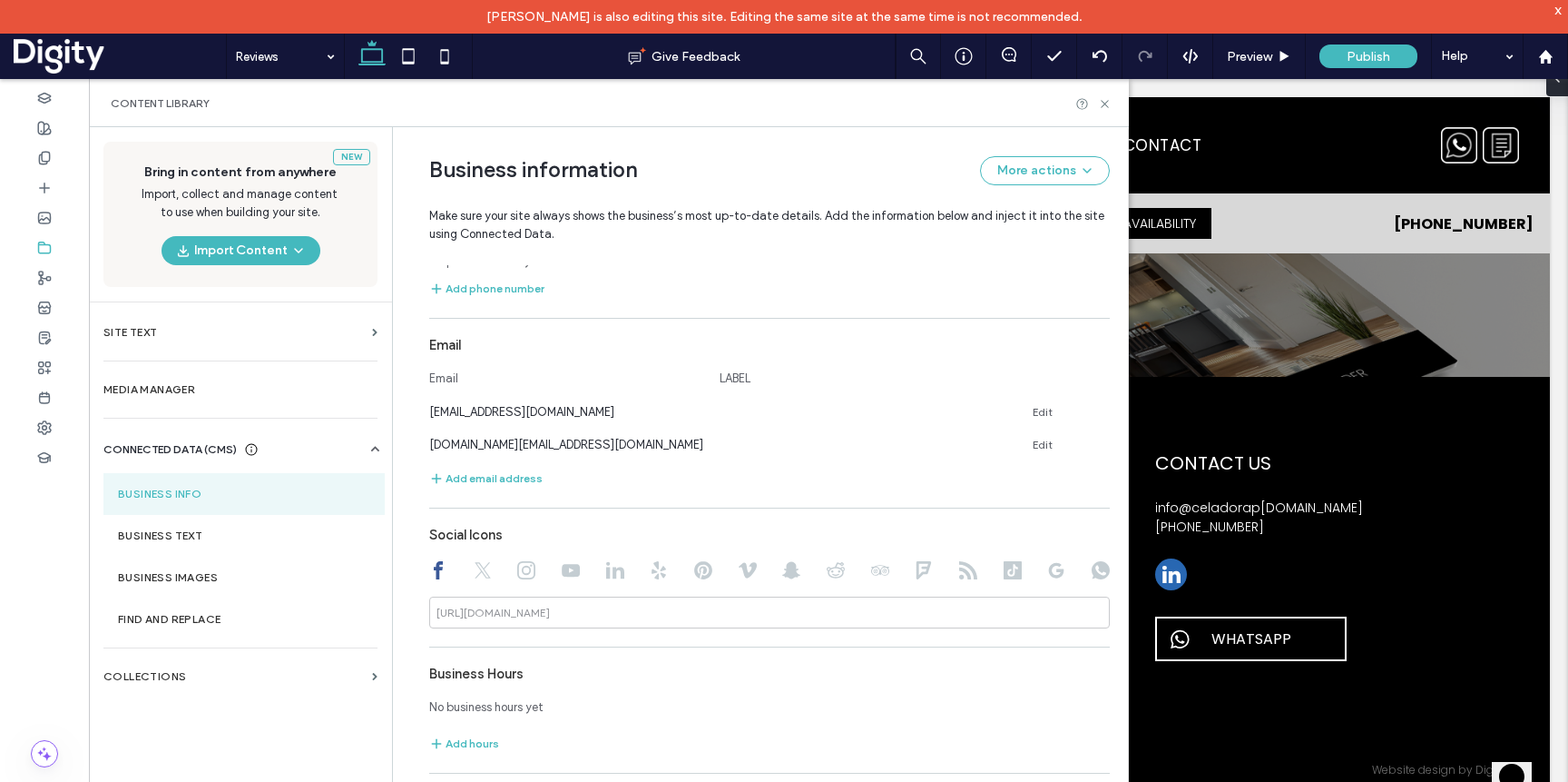
scroll to position [775, 0]
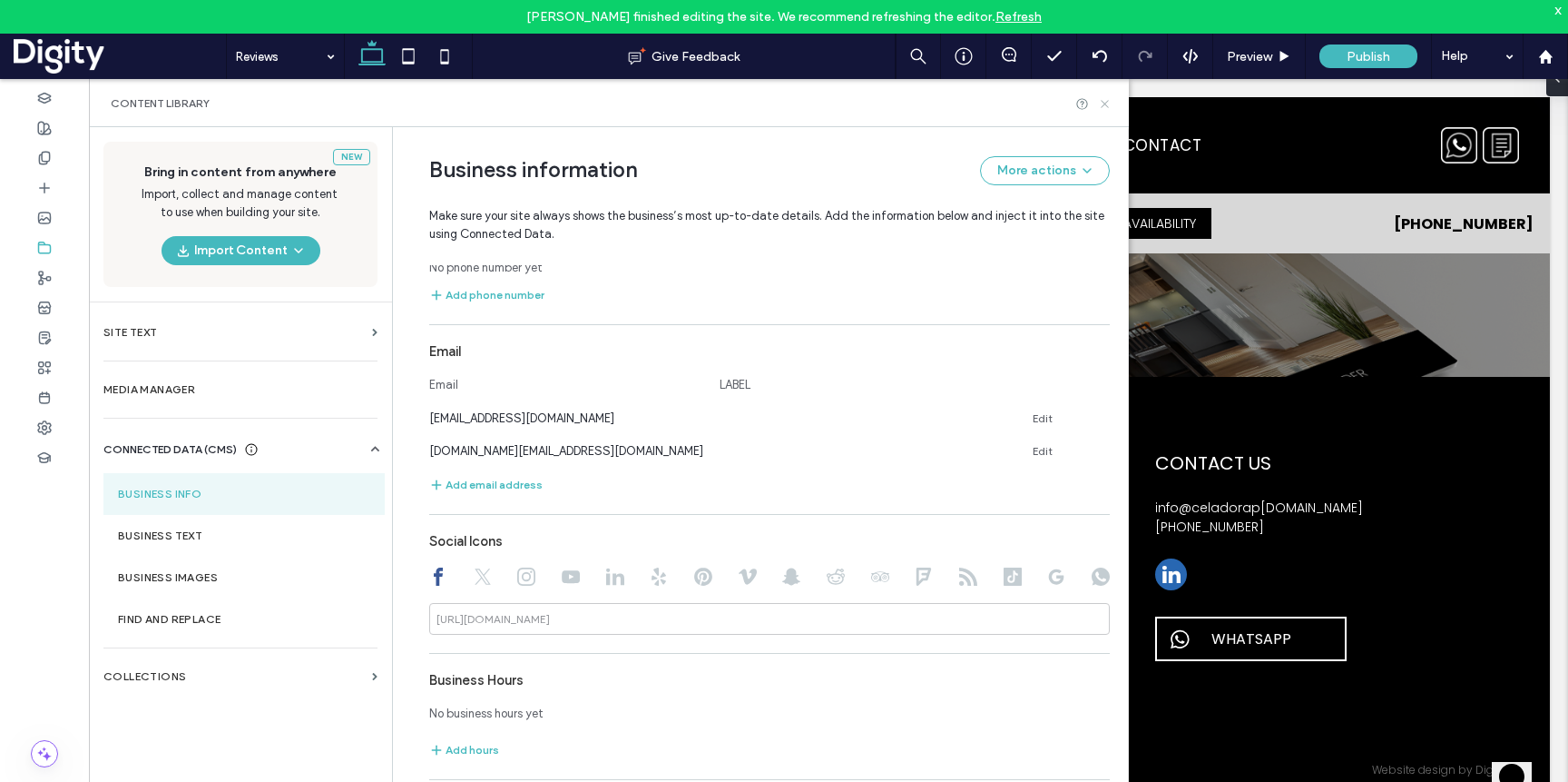
click at [1100, 99] on icon at bounding box center [1105, 104] width 14 height 14
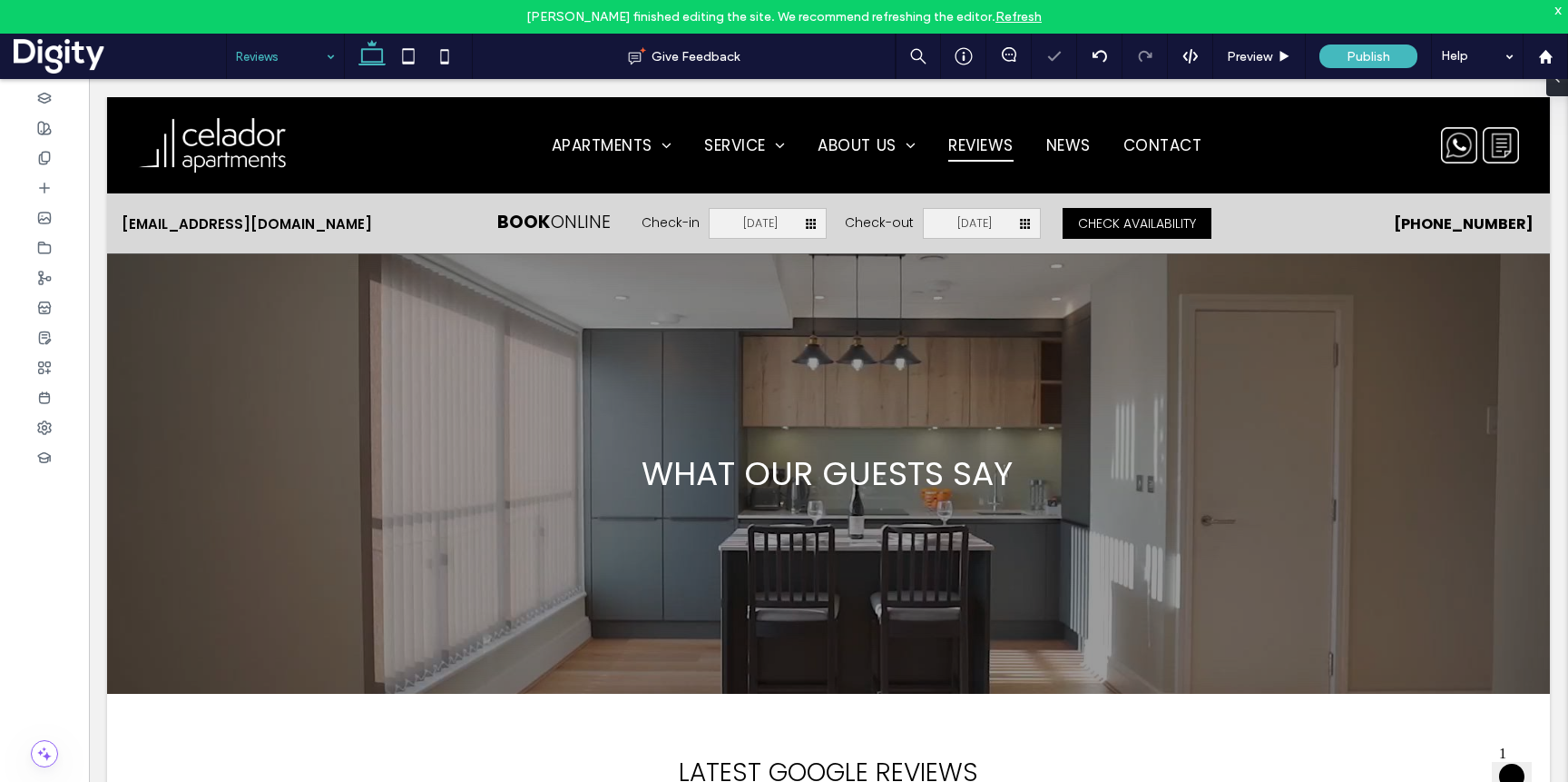
scroll to position [0, 0]
click at [414, 51] on use at bounding box center [408, 56] width 12 height 16
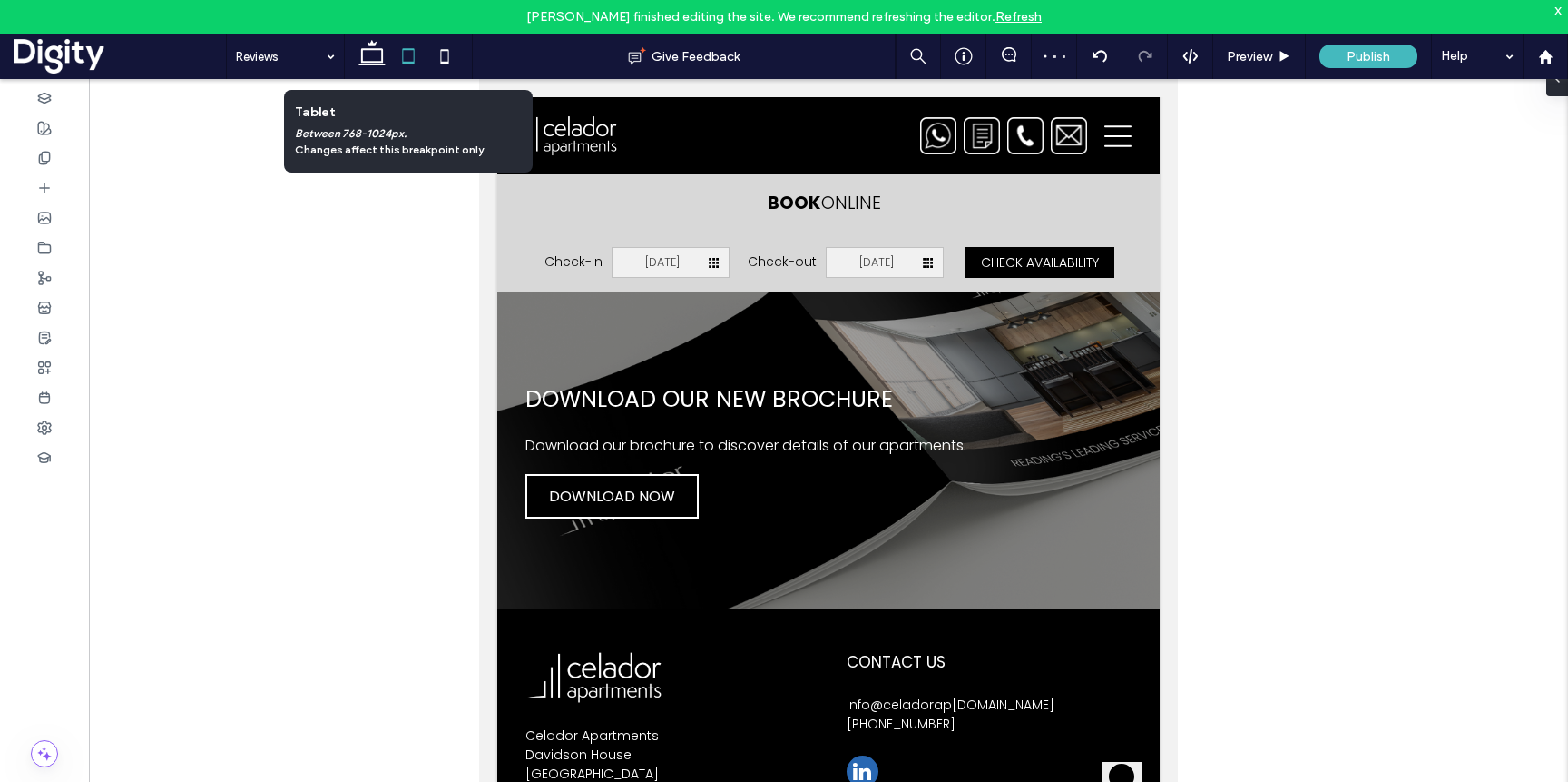
scroll to position [2119, 0]
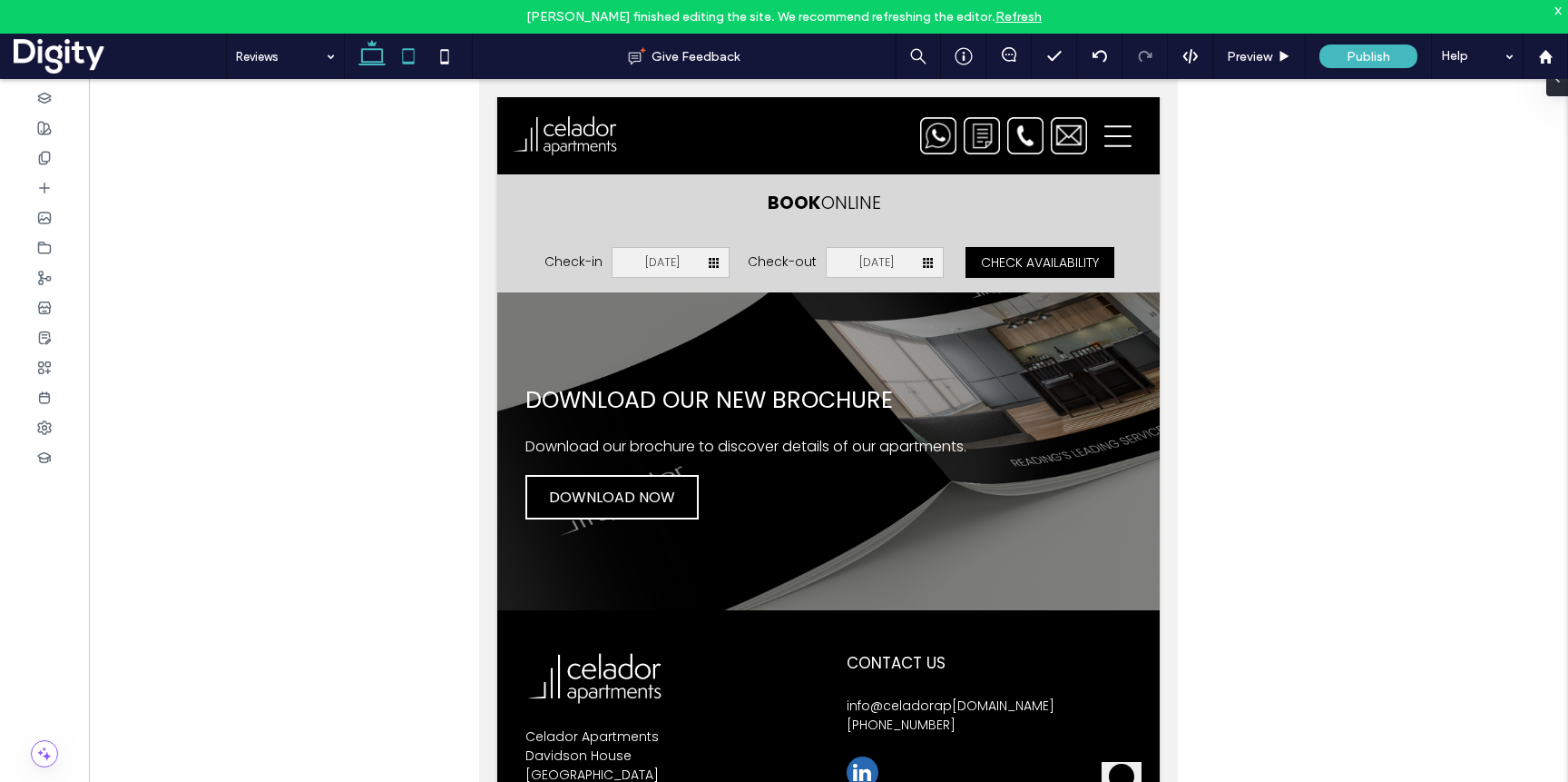
click at [381, 56] on icon at bounding box center [371, 55] width 36 height 36
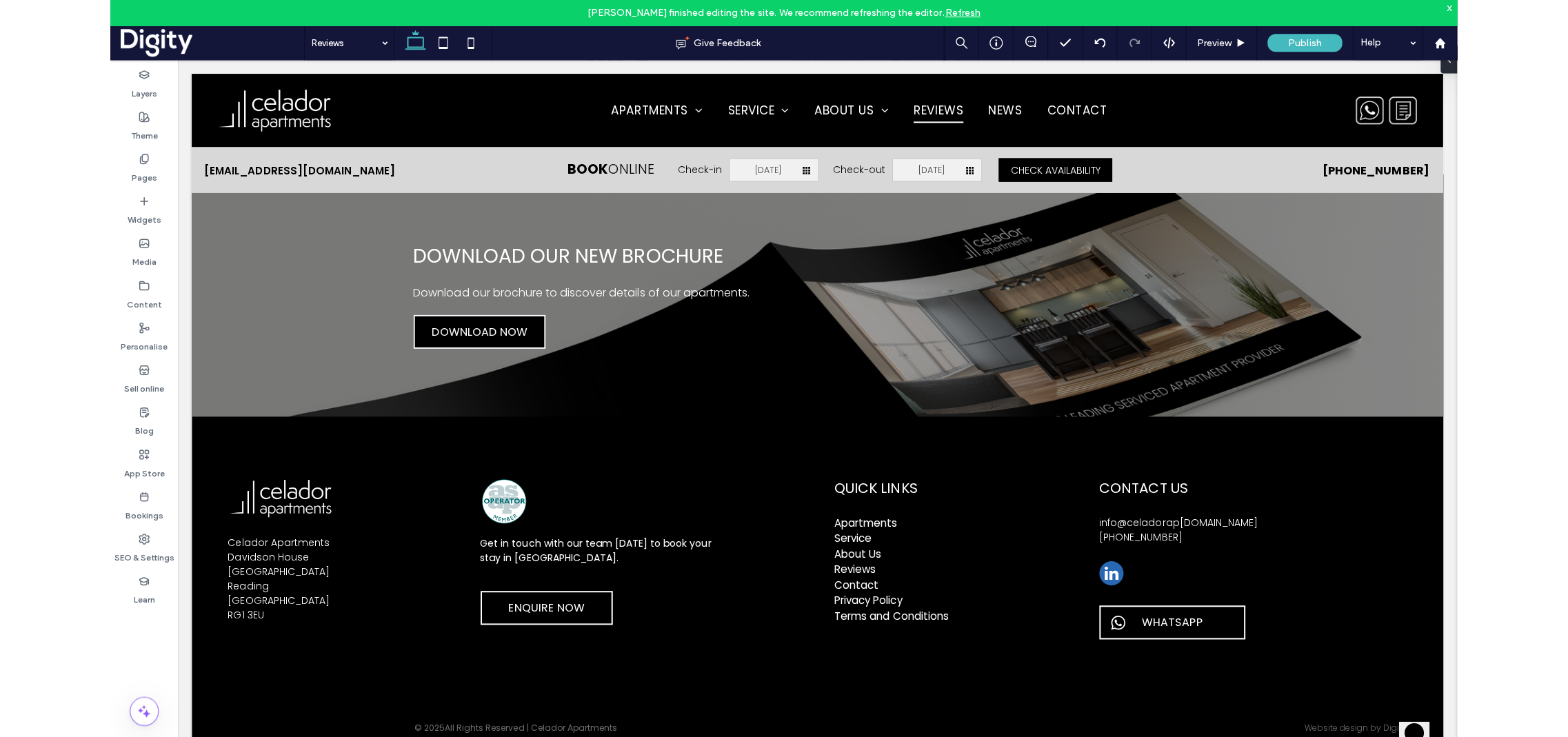
scroll to position [1649, 0]
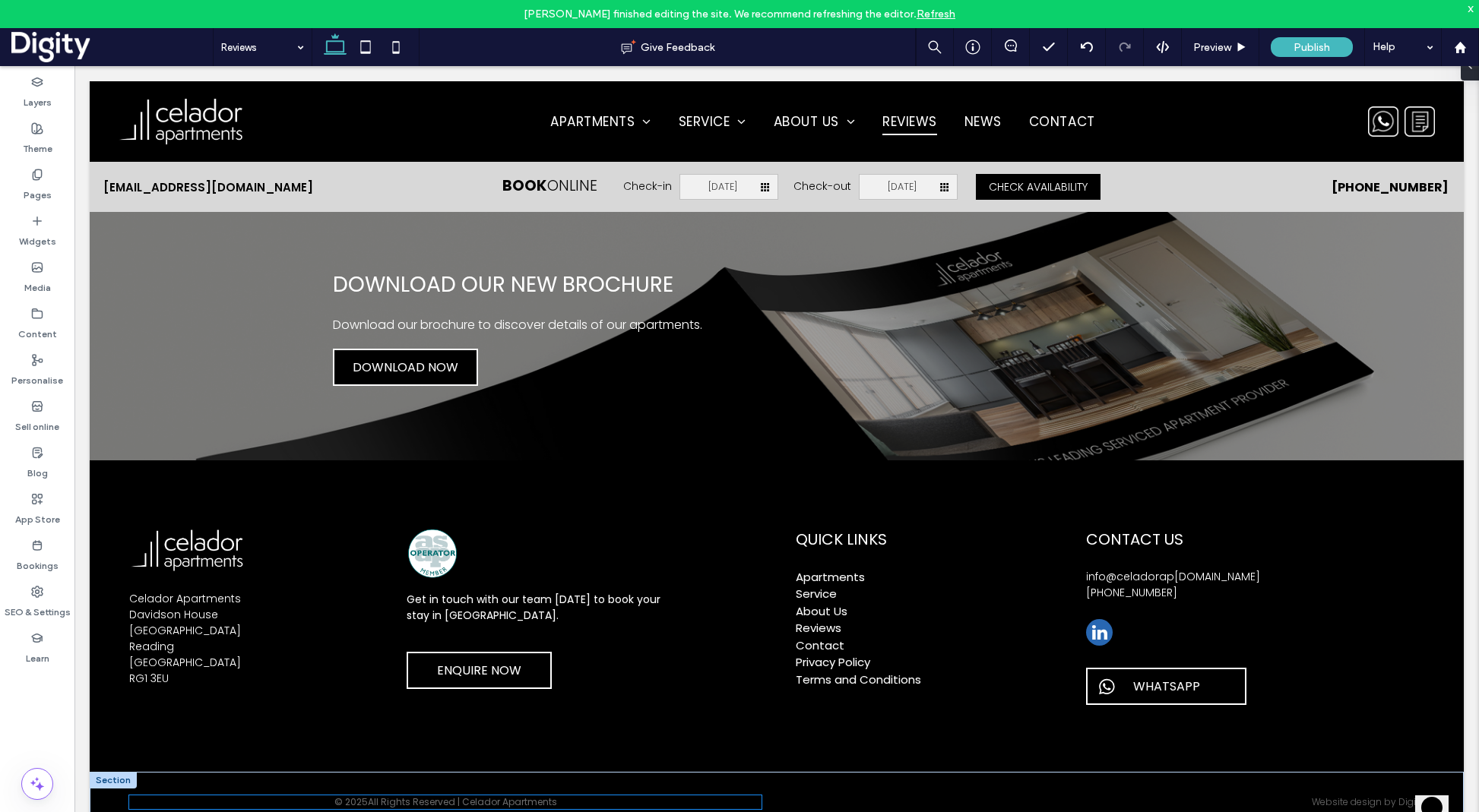
click at [537, 653] on p "All Rights Reserved | Celador Apartments" at bounding box center [462, 801] width 189 height 14
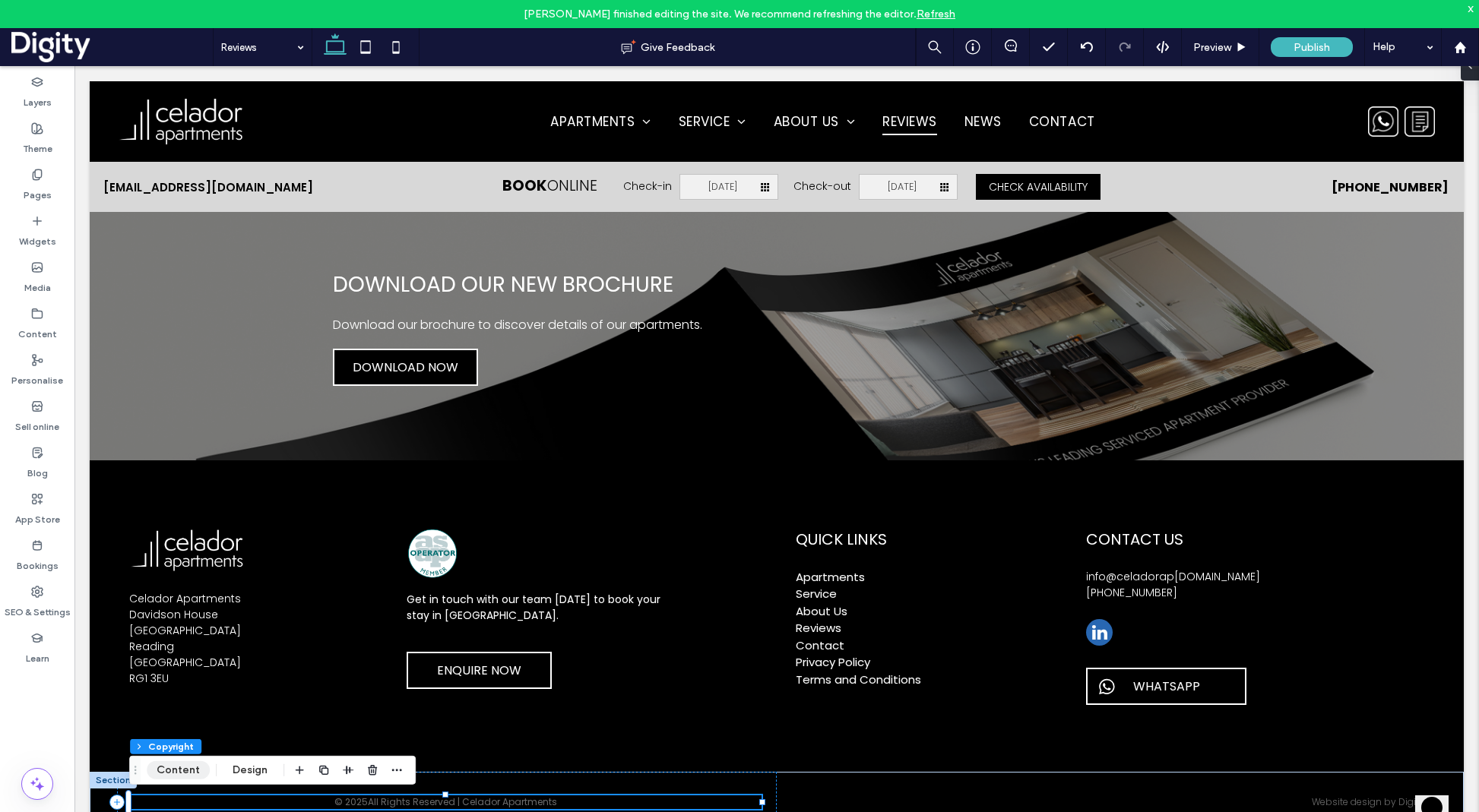
click at [165, 653] on button "Content" at bounding box center [178, 770] width 63 height 18
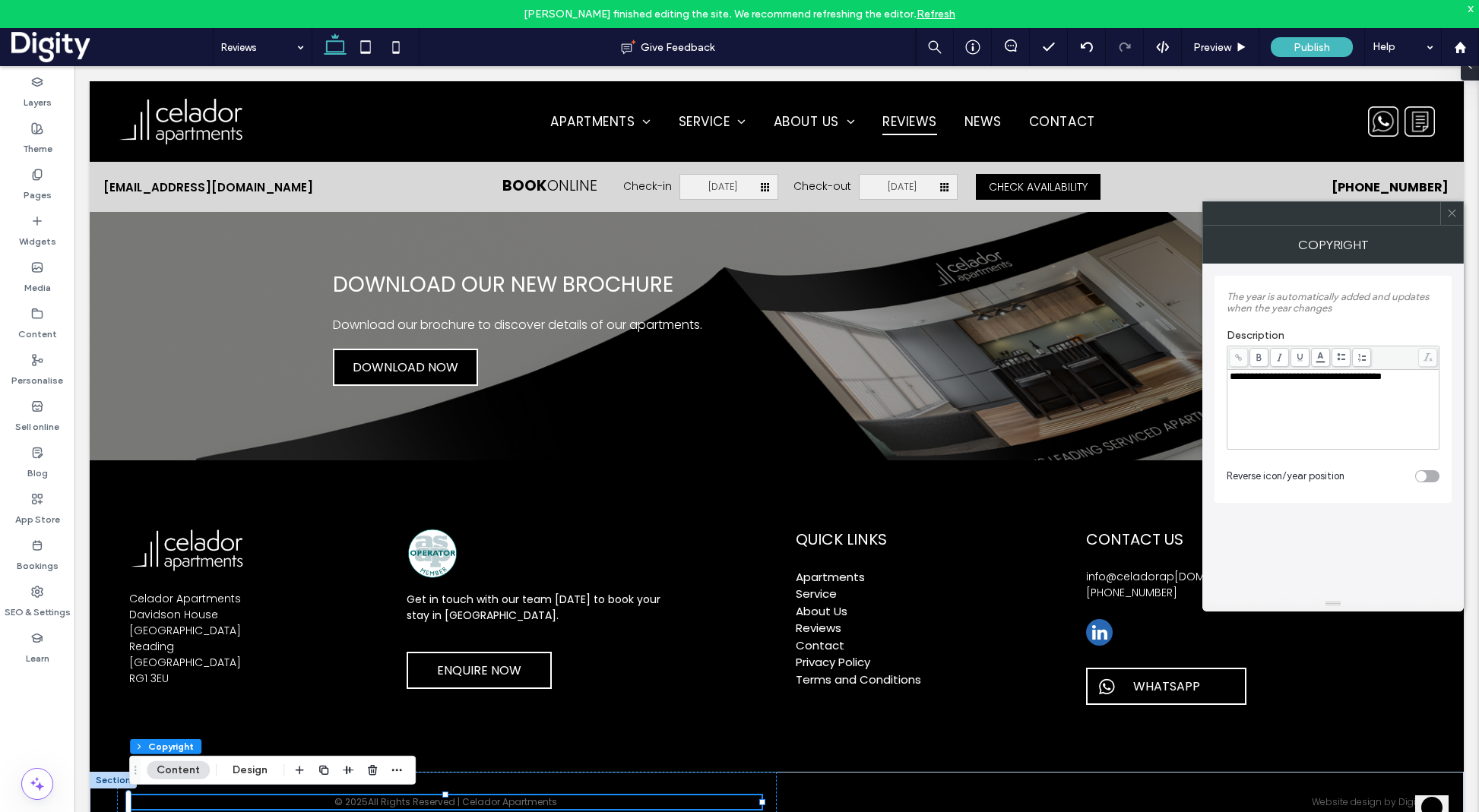
click at [1312, 212] on icon at bounding box center [1451, 213] width 11 height 11
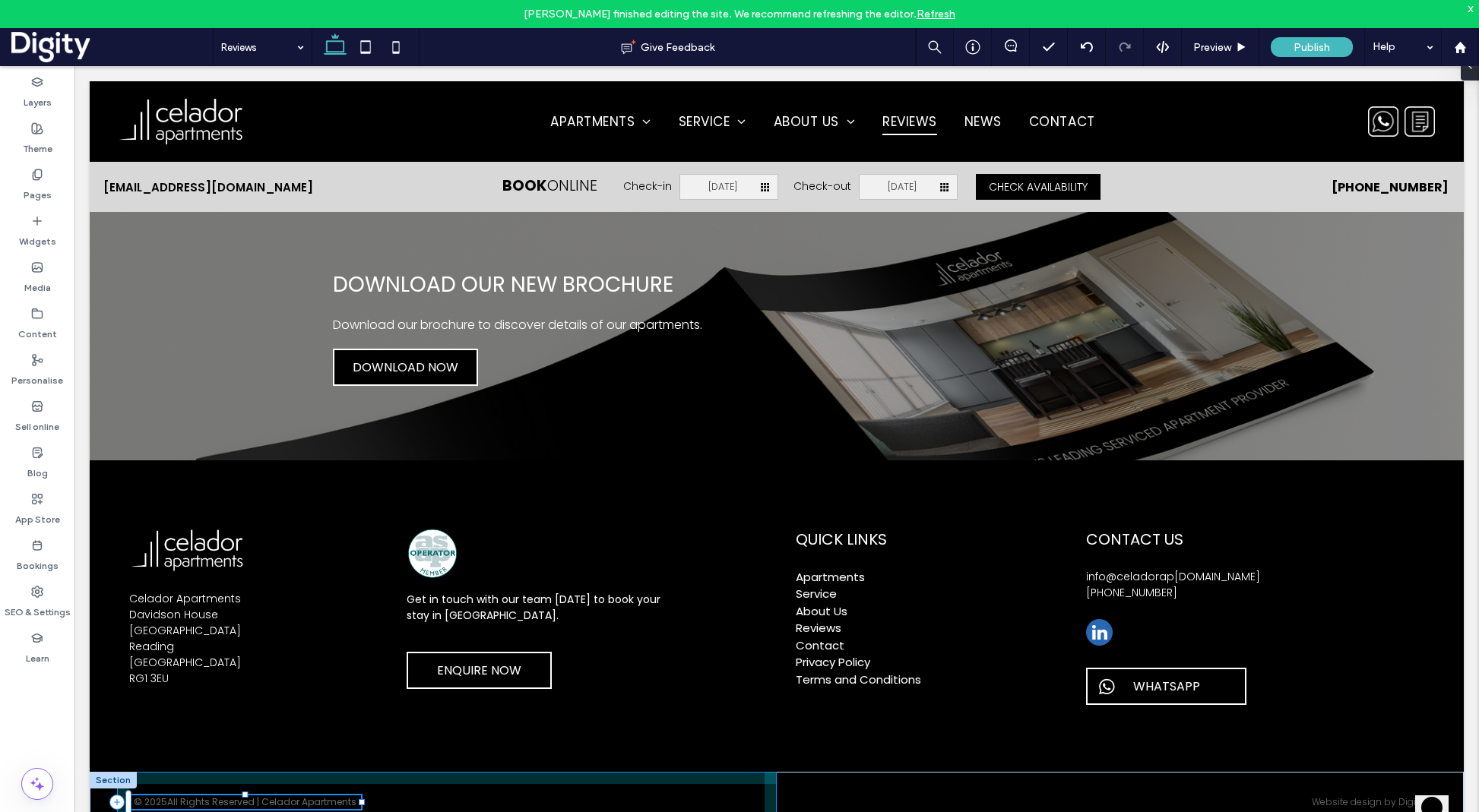
drag, startPoint x: 700, startPoint y: 802, endPoint x: 363, endPoint y: 801, distance: 337.0
click at [362, 653] on div at bounding box center [361, 801] width 6 height 6
type input "**"
type input "****"
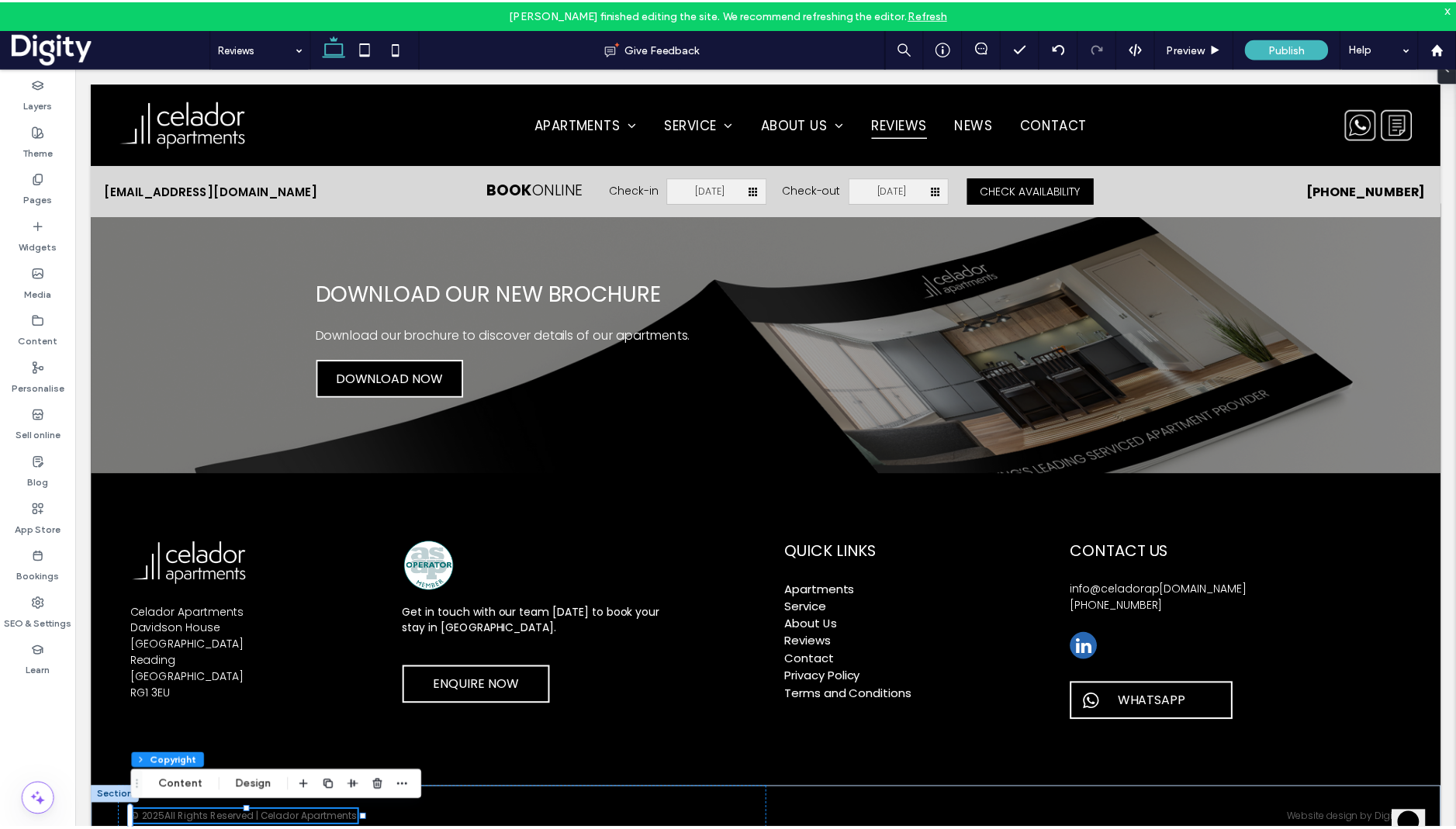
scroll to position [1816, 0]
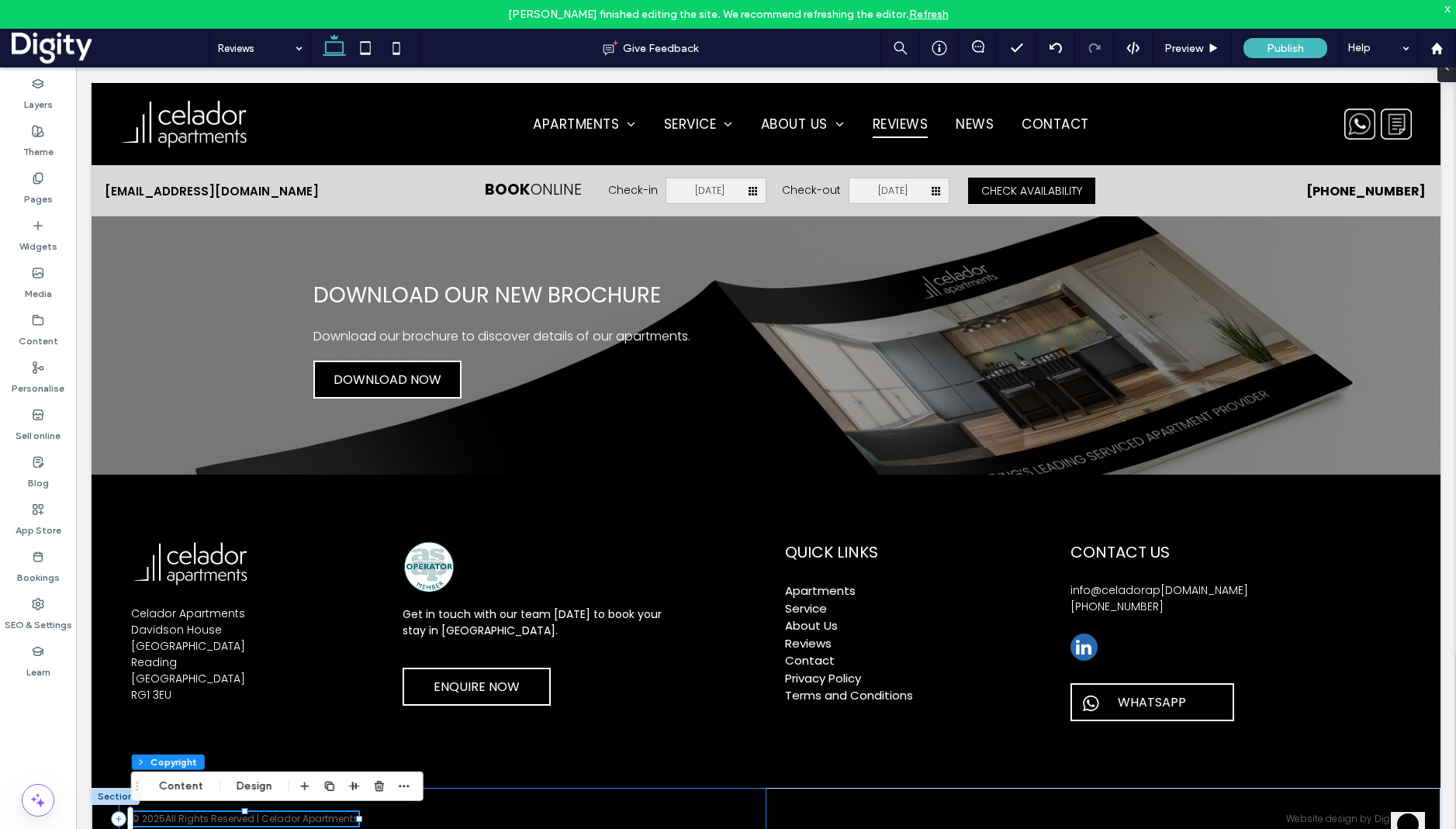
click at [570, 667] on div "© 2025 All Rights Reserved | Celador Apartments 36% , 18px" at bounding box center [442, 818] width 647 height 62
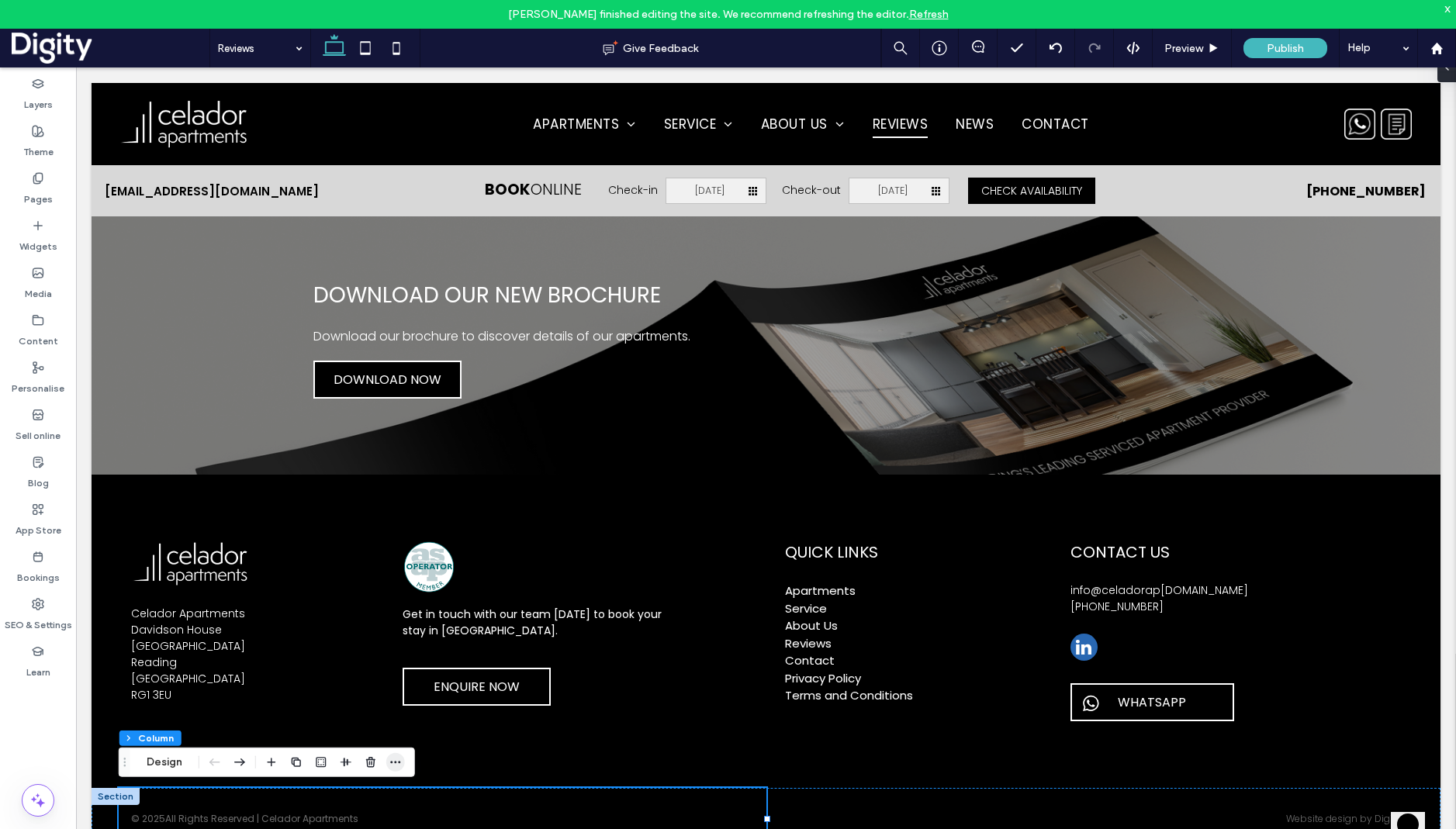
click at [394, 667] on icon "button" at bounding box center [395, 762] width 12 height 12
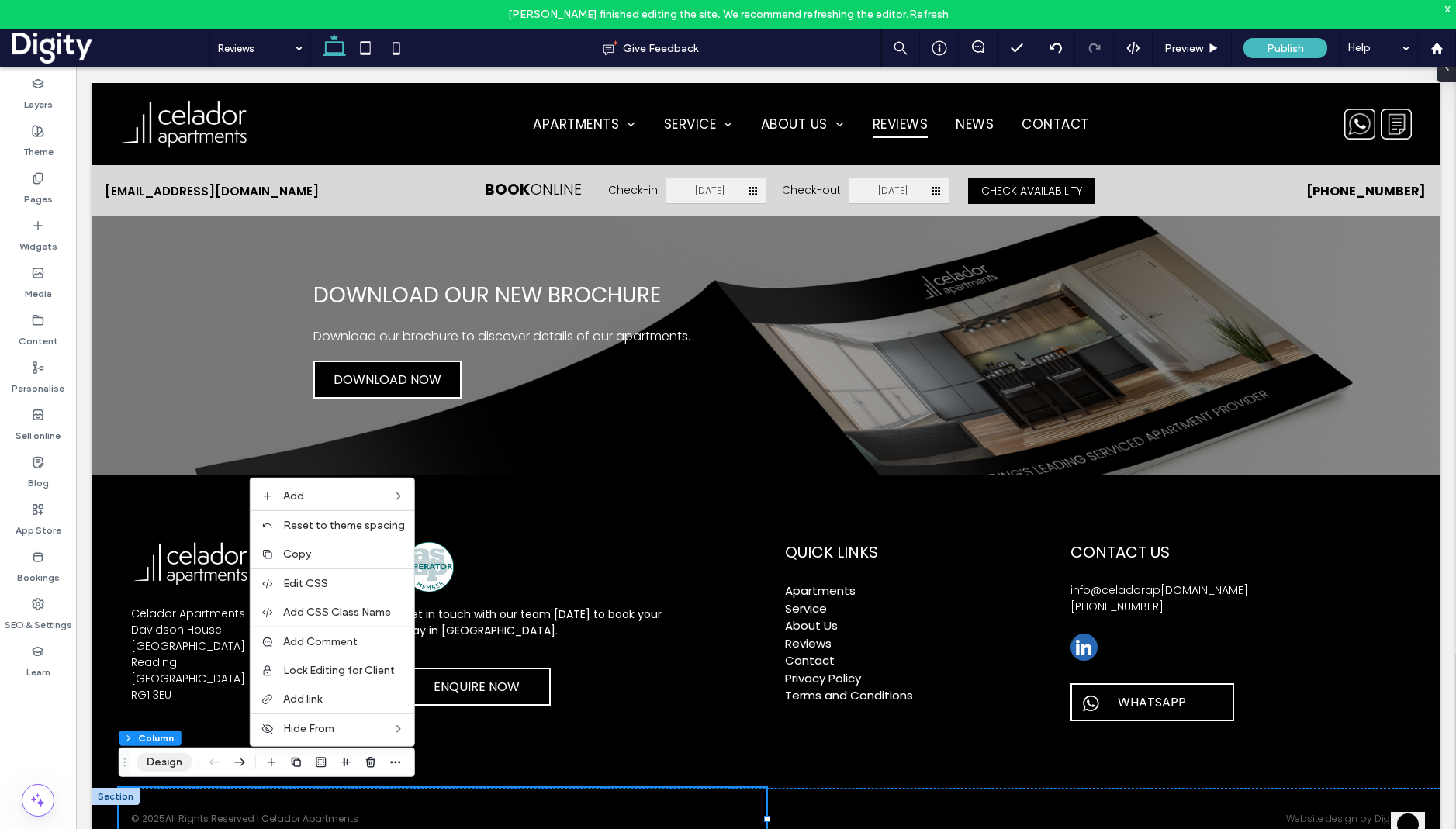
click at [156, 667] on button "Design" at bounding box center [164, 762] width 55 height 18
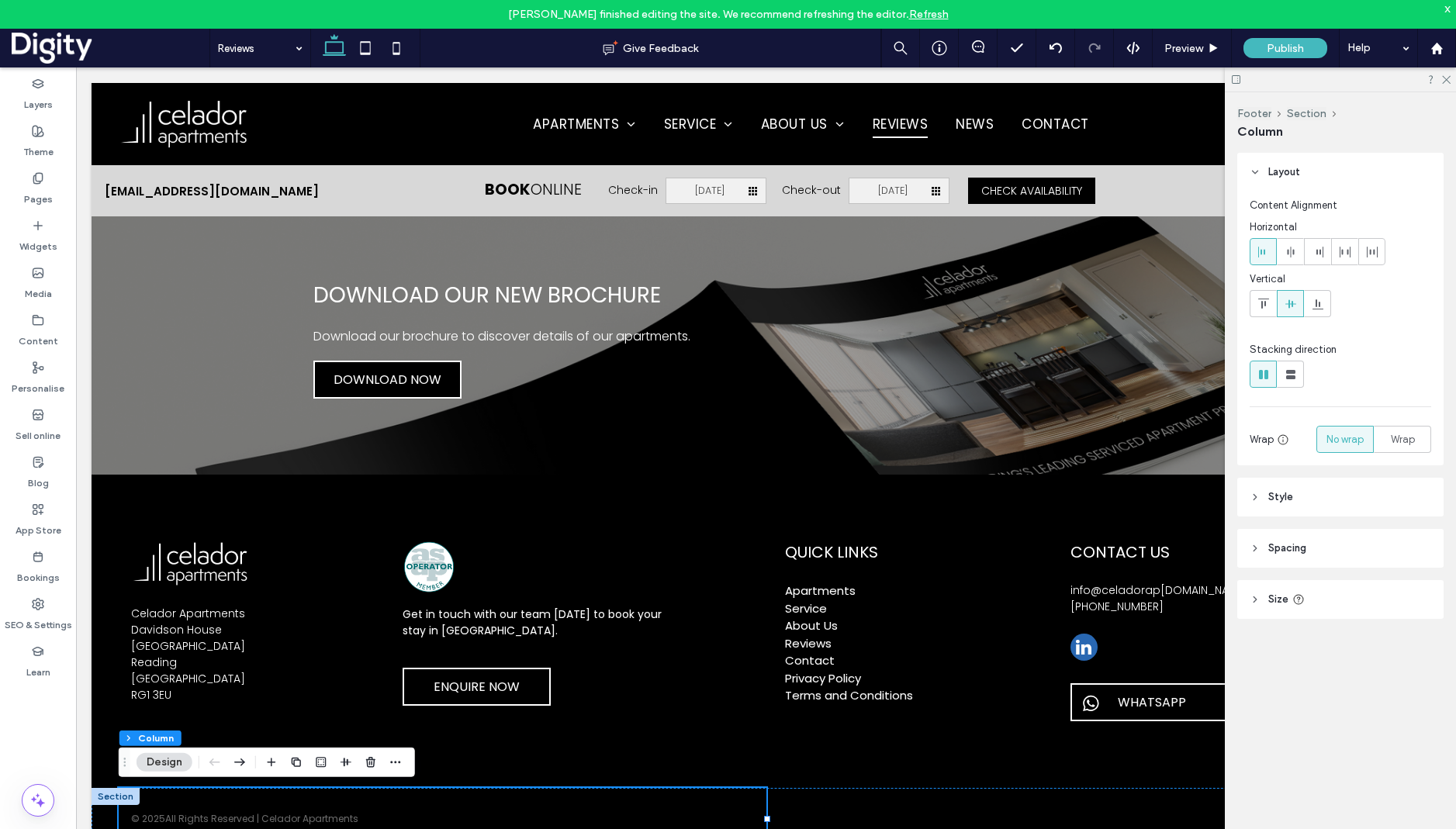
click at [1265, 252] on icon at bounding box center [1263, 252] width 12 height 12
drag, startPoint x: 382, startPoint y: 823, endPoint x: 374, endPoint y: 819, distance: 8.9
click at [382, 667] on div "© 2025 All Rights Reserved | Celador Apartments" at bounding box center [442, 818] width 647 height 62
click at [368, 667] on div "© 2025 All Rights Reserved | Celador Apartments" at bounding box center [442, 818] width 647 height 62
click at [347, 667] on p "All Rights Reserved | Celador Apartments" at bounding box center [262, 818] width 193 height 14
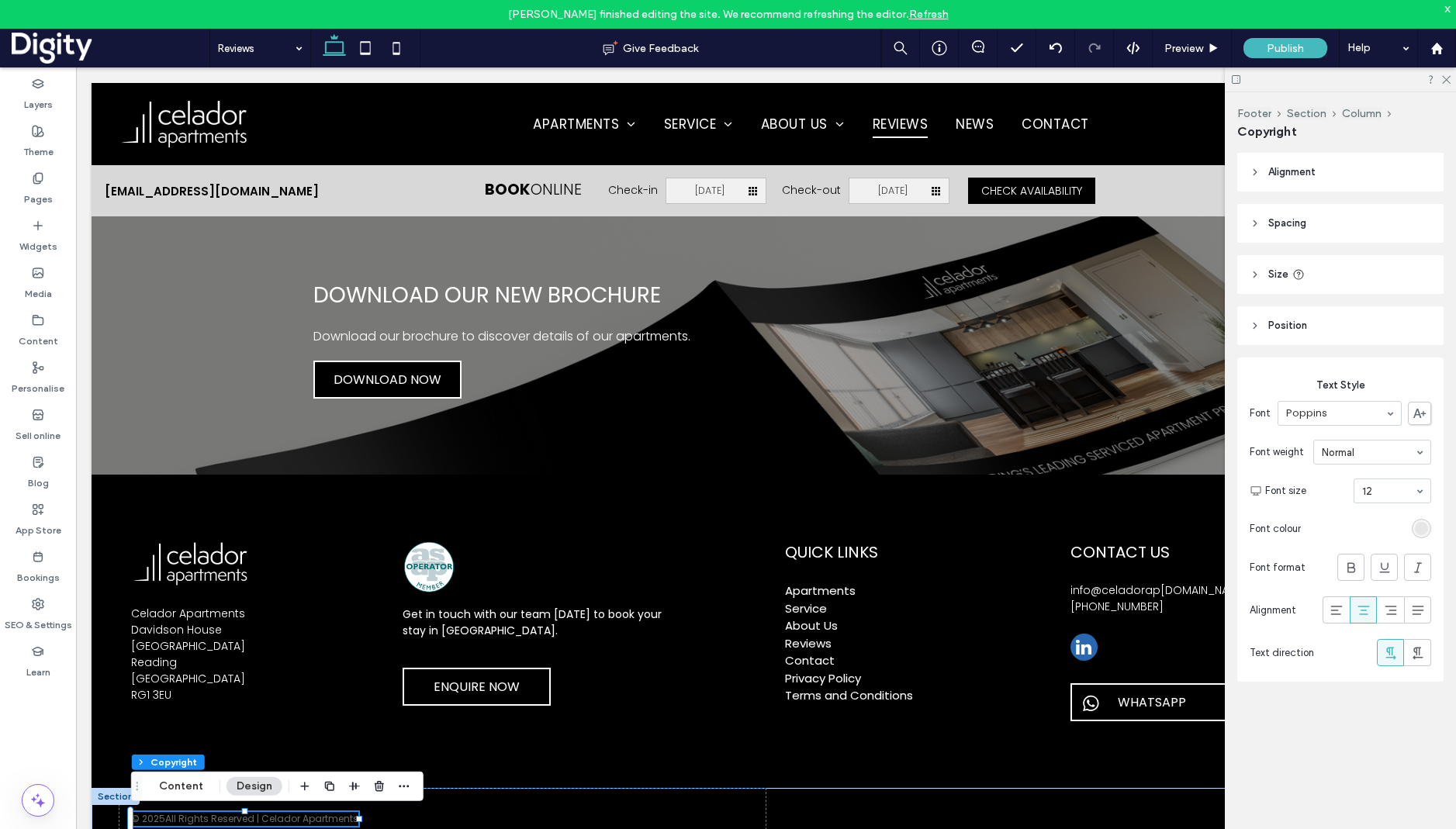
click at [1275, 170] on span "Alignment" at bounding box center [1291, 172] width 47 height 16
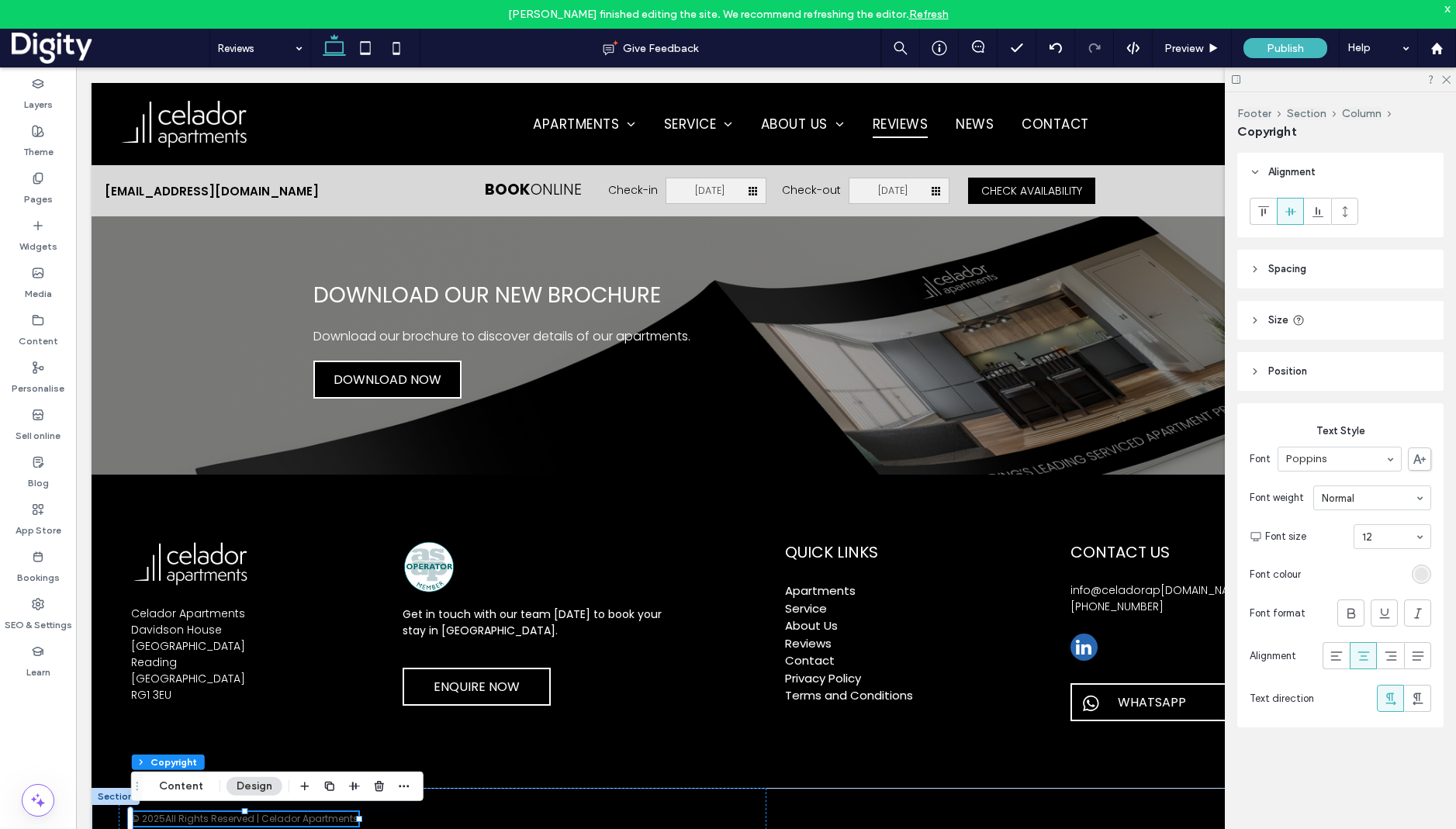
click at [1279, 373] on span "Position" at bounding box center [1287, 371] width 39 height 16
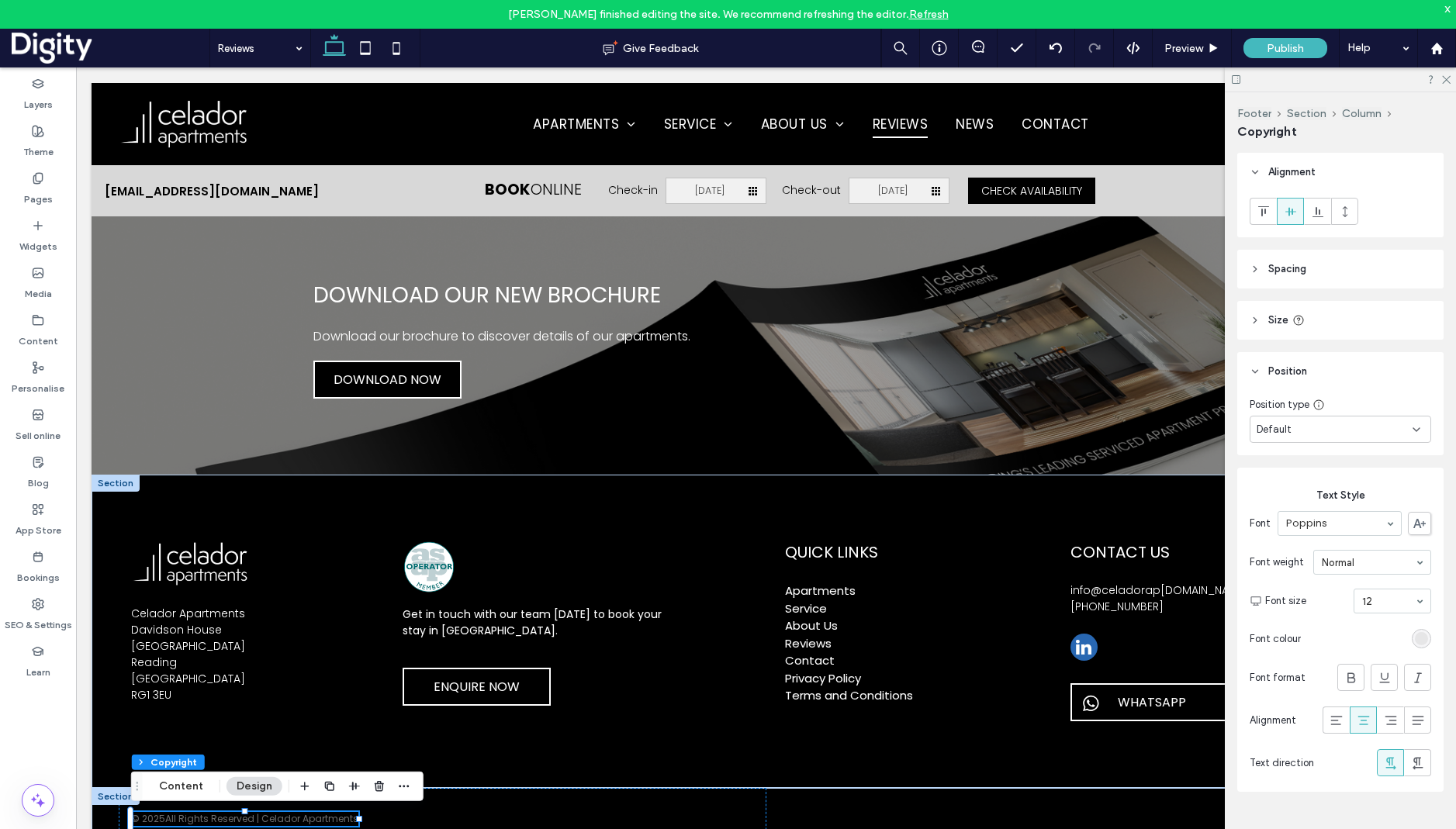
scroll to position [1808, 0]
